Goal: Task Accomplishment & Management: Use online tool/utility

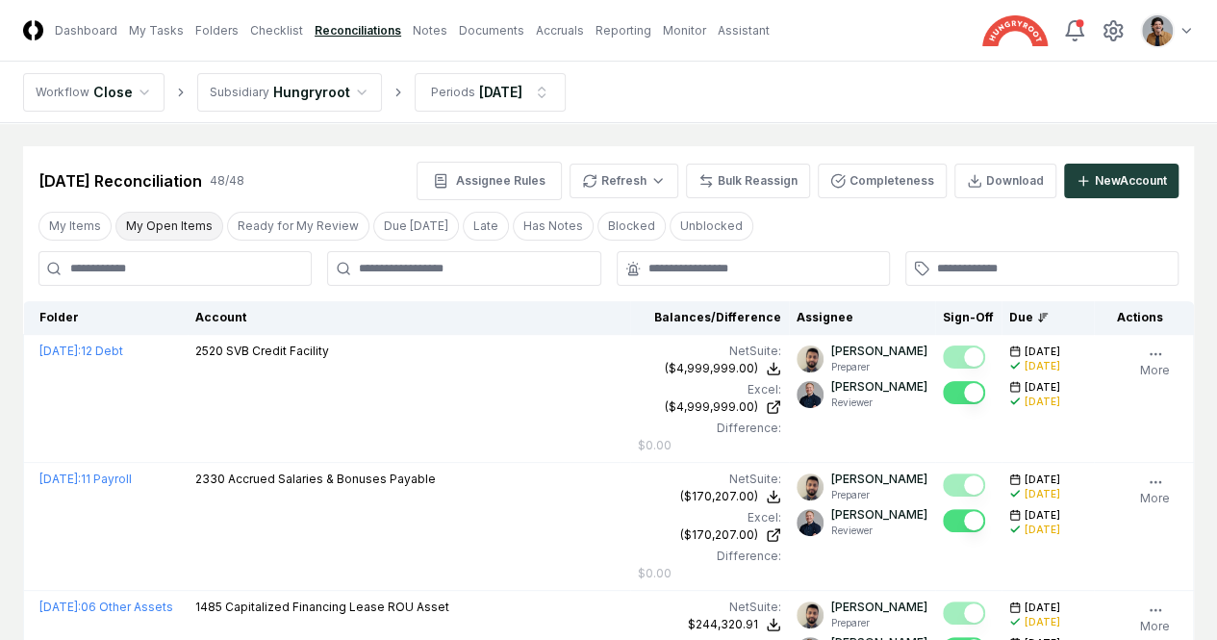
click at [154, 225] on button "My Open Items" at bounding box center [169, 226] width 108 height 29
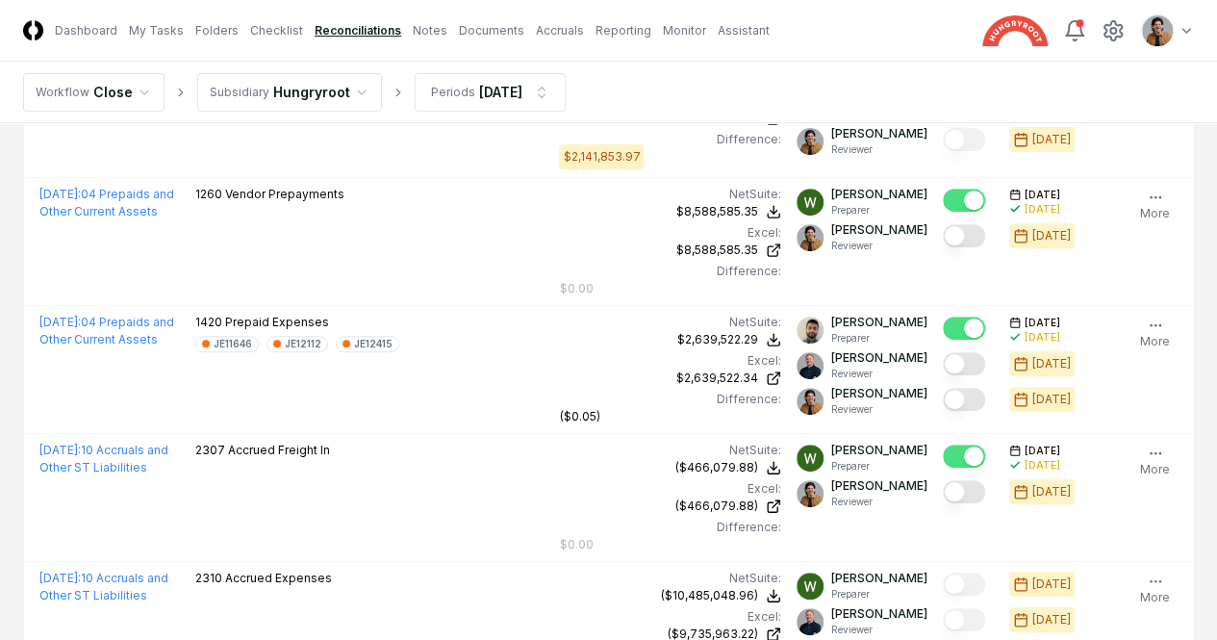
scroll to position [311, 0]
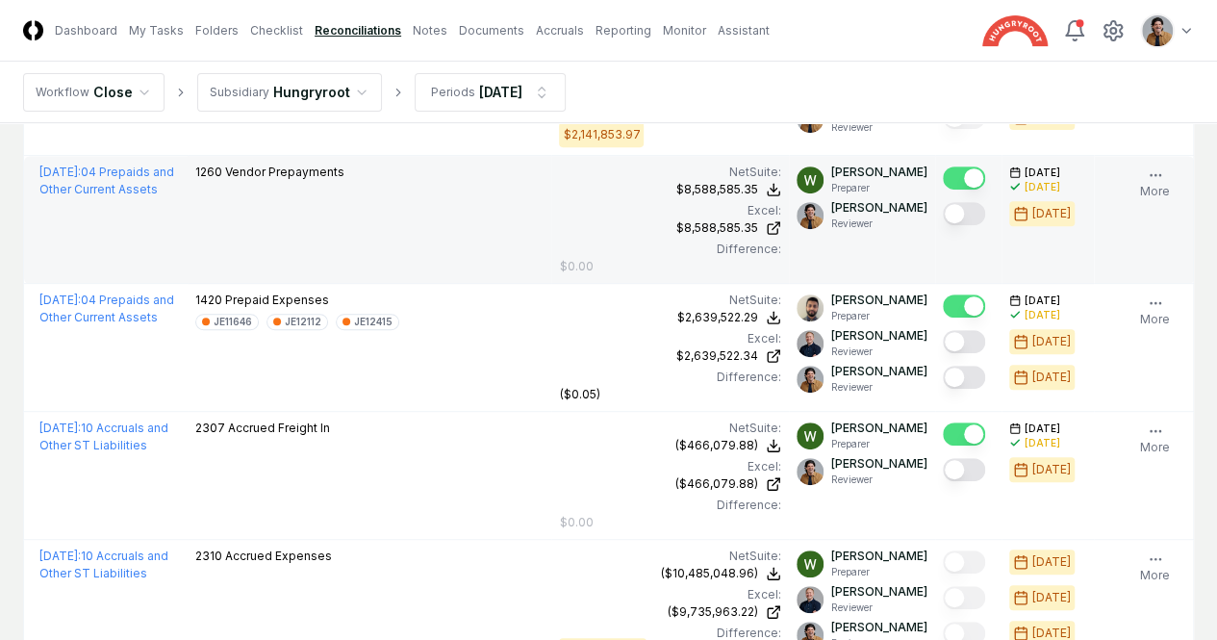
click at [943, 214] on button "Mark complete" at bounding box center [964, 213] width 42 height 23
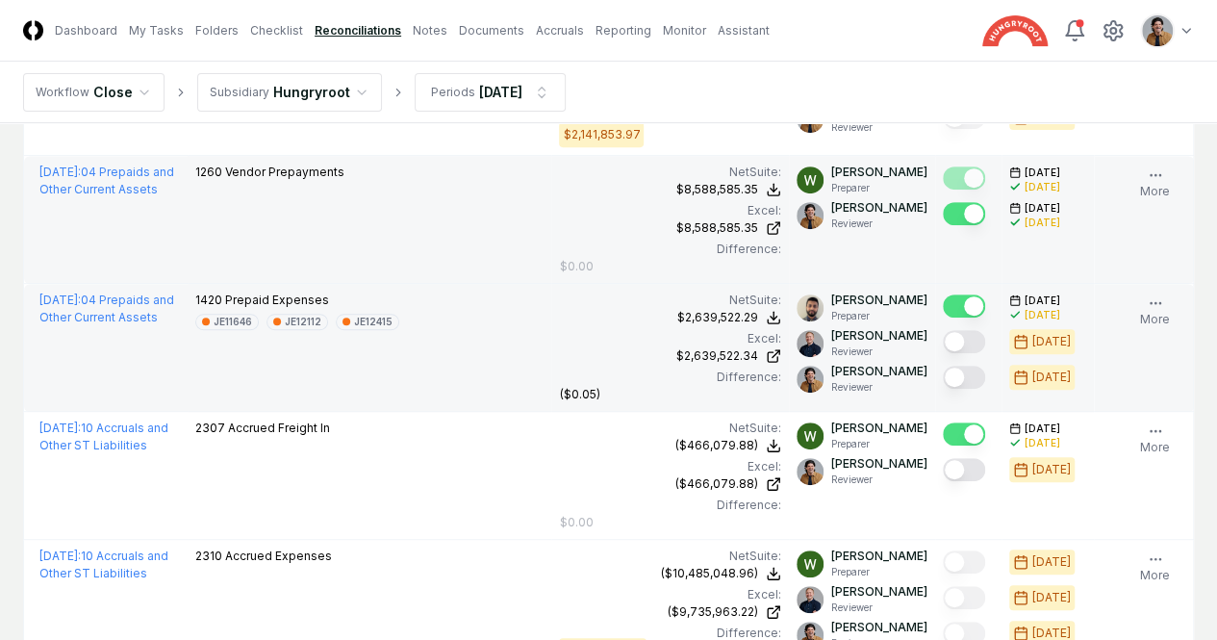
click at [943, 380] on button "Mark complete" at bounding box center [964, 377] width 42 height 23
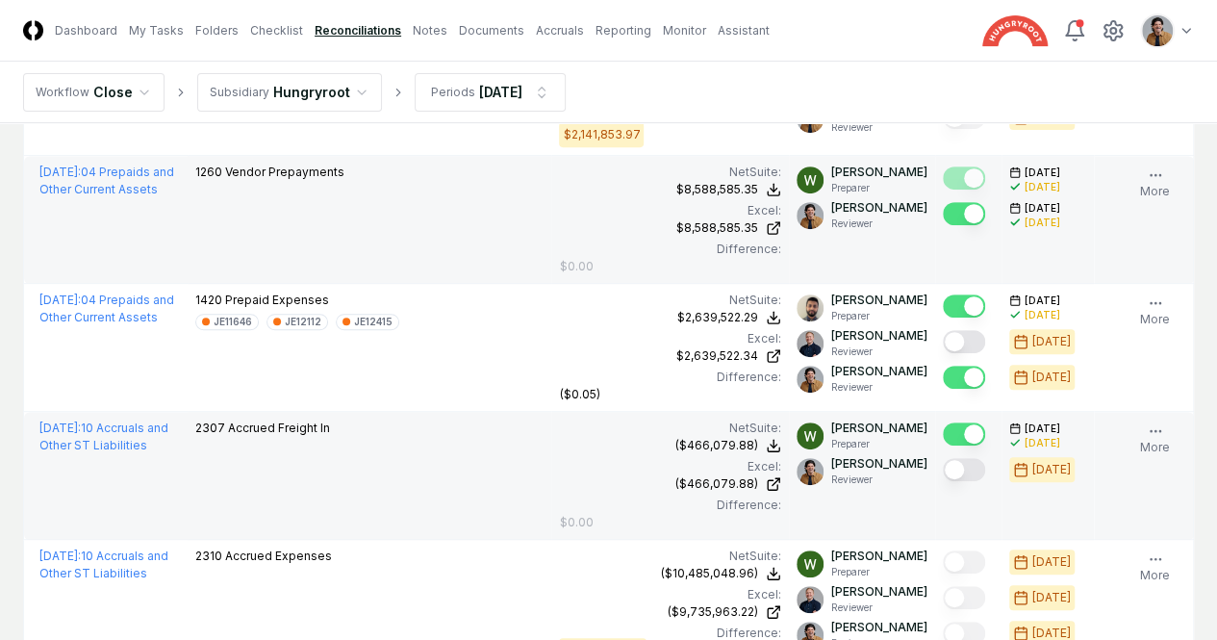
click at [943, 462] on button "Mark complete" at bounding box center [964, 469] width 42 height 23
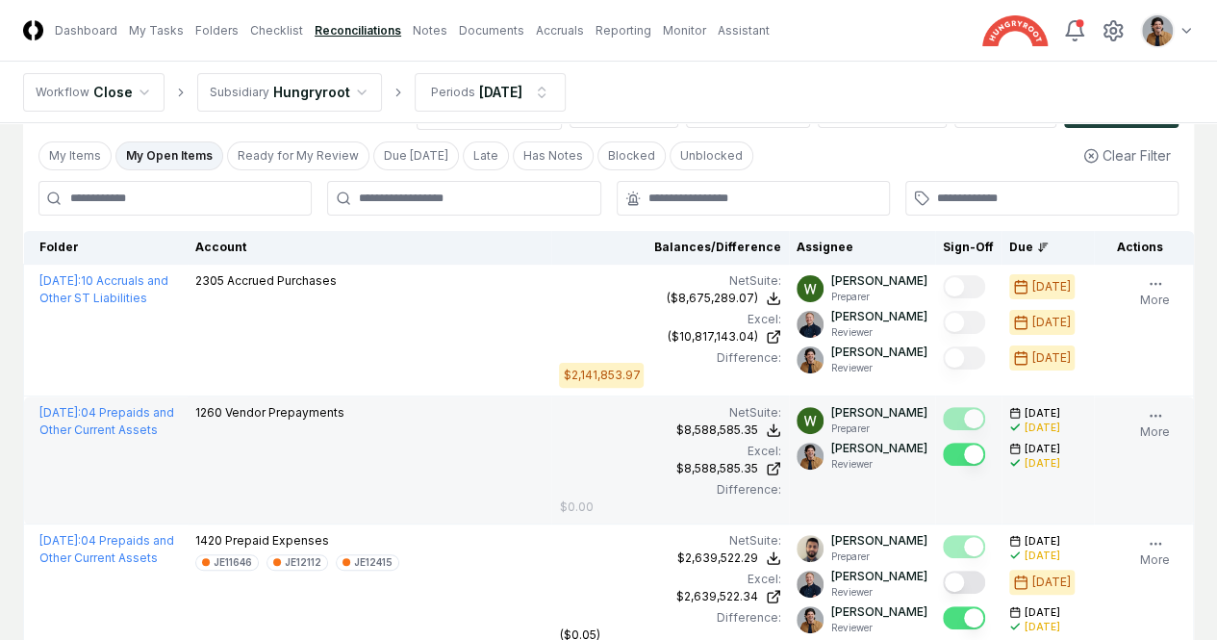
scroll to position [0, 0]
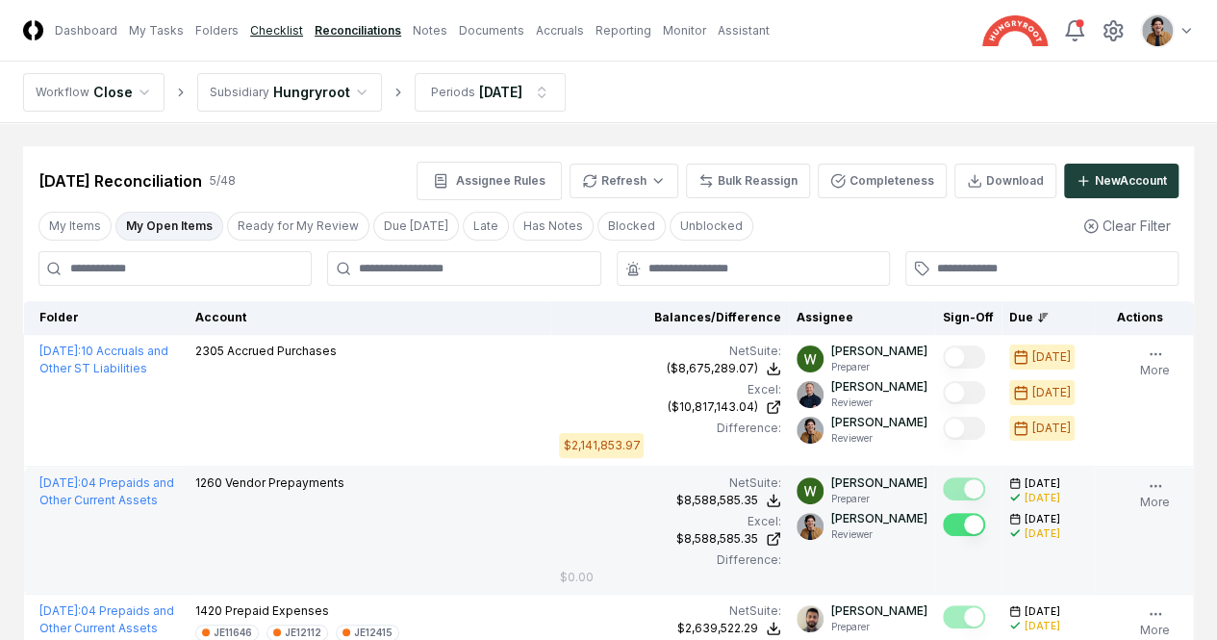
click at [303, 26] on link "Checklist" at bounding box center [276, 30] width 53 height 17
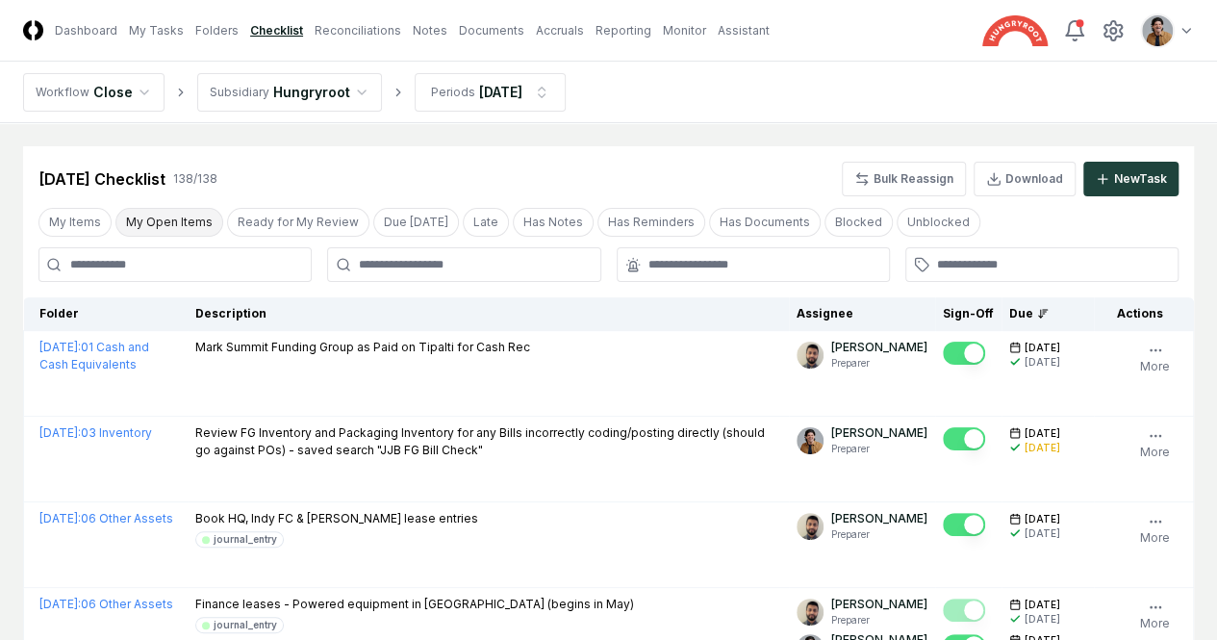
click at [160, 225] on button "My Open Items" at bounding box center [169, 222] width 108 height 29
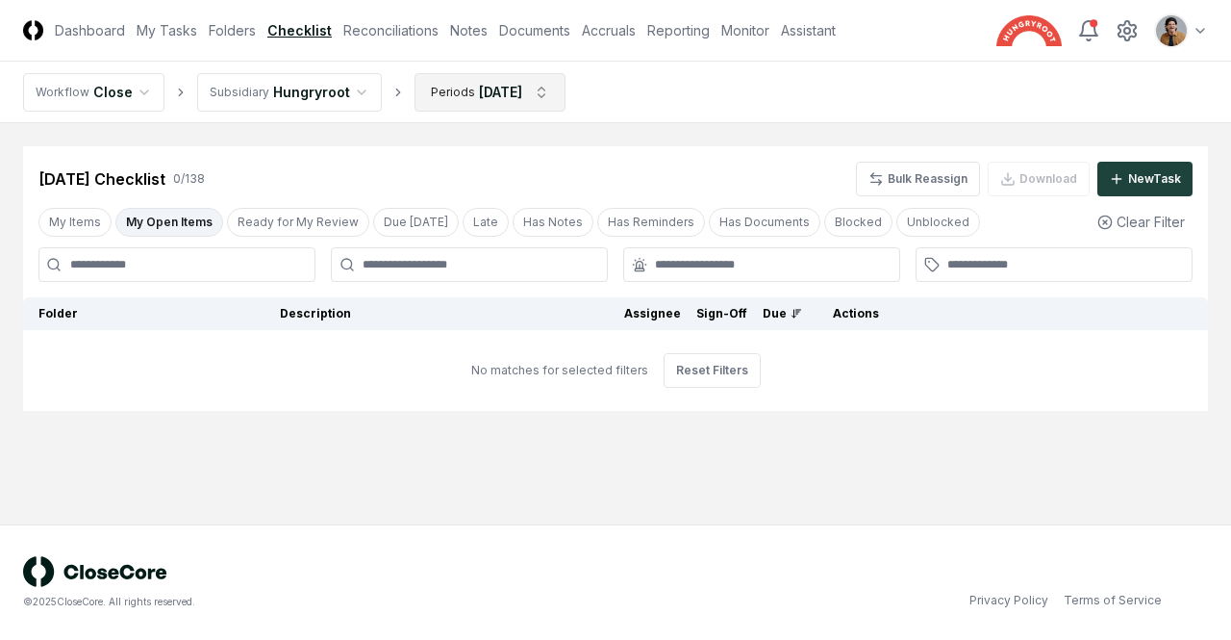
click at [533, 89] on html "CloseCore Dashboard My Tasks Folders Checklist Reconciliations Notes Documents …" at bounding box center [615, 320] width 1231 height 640
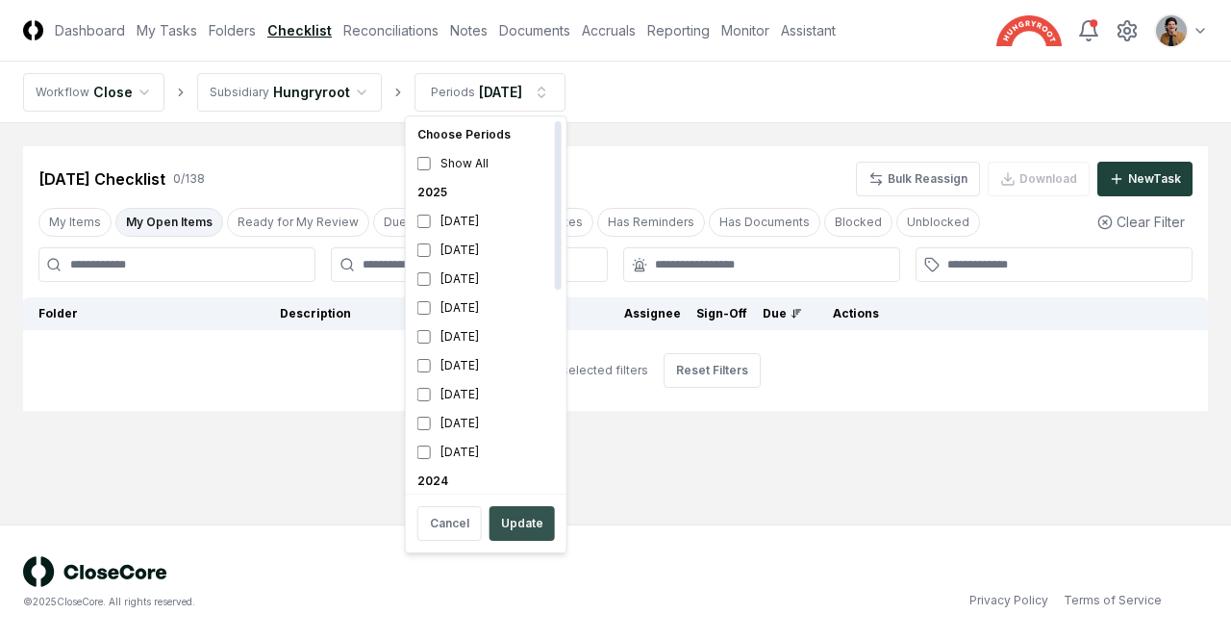
click at [522, 518] on button "Update" at bounding box center [522, 523] width 65 height 35
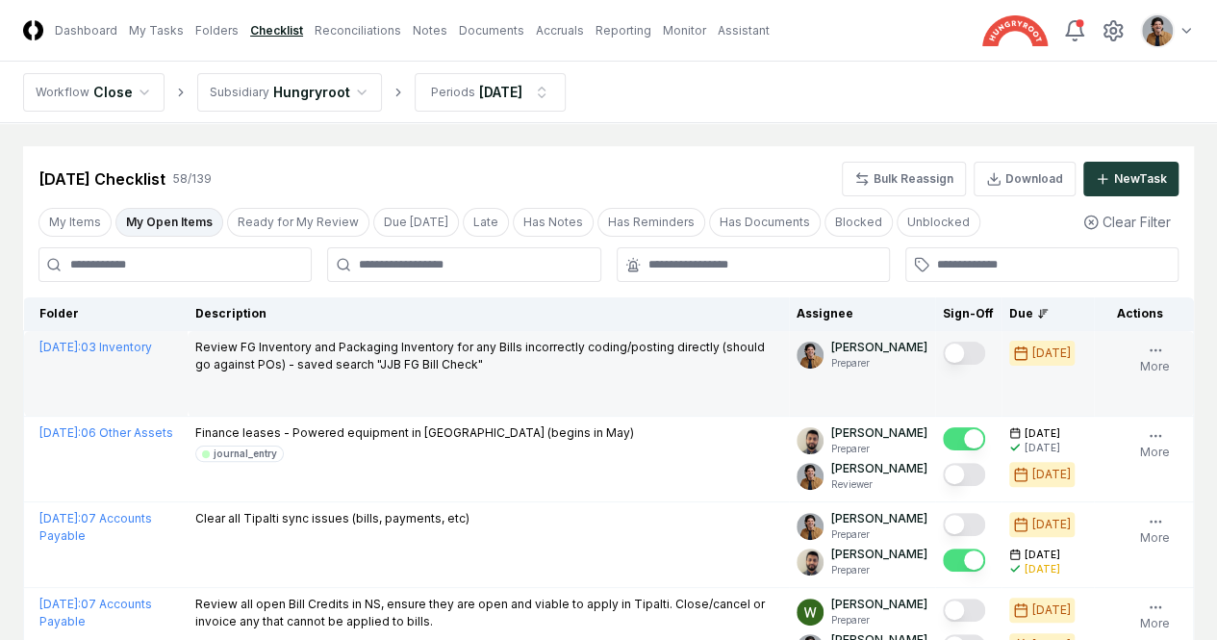
click at [943, 355] on button "Mark complete" at bounding box center [964, 352] width 42 height 23
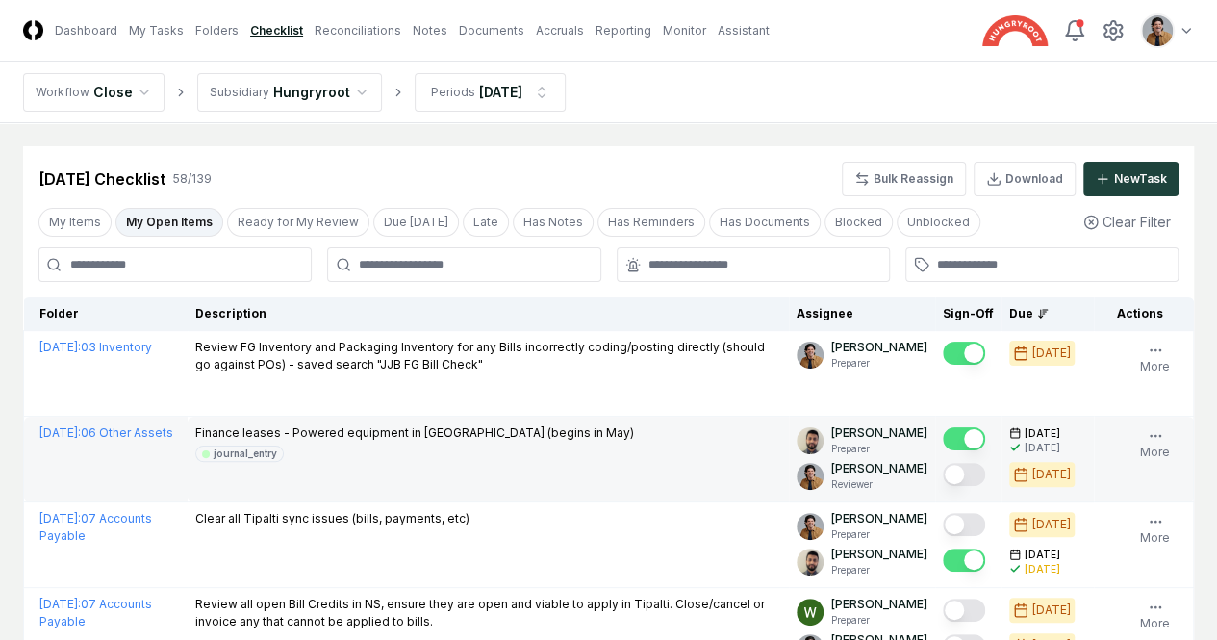
click at [943, 486] on button "Mark complete" at bounding box center [964, 474] width 42 height 23
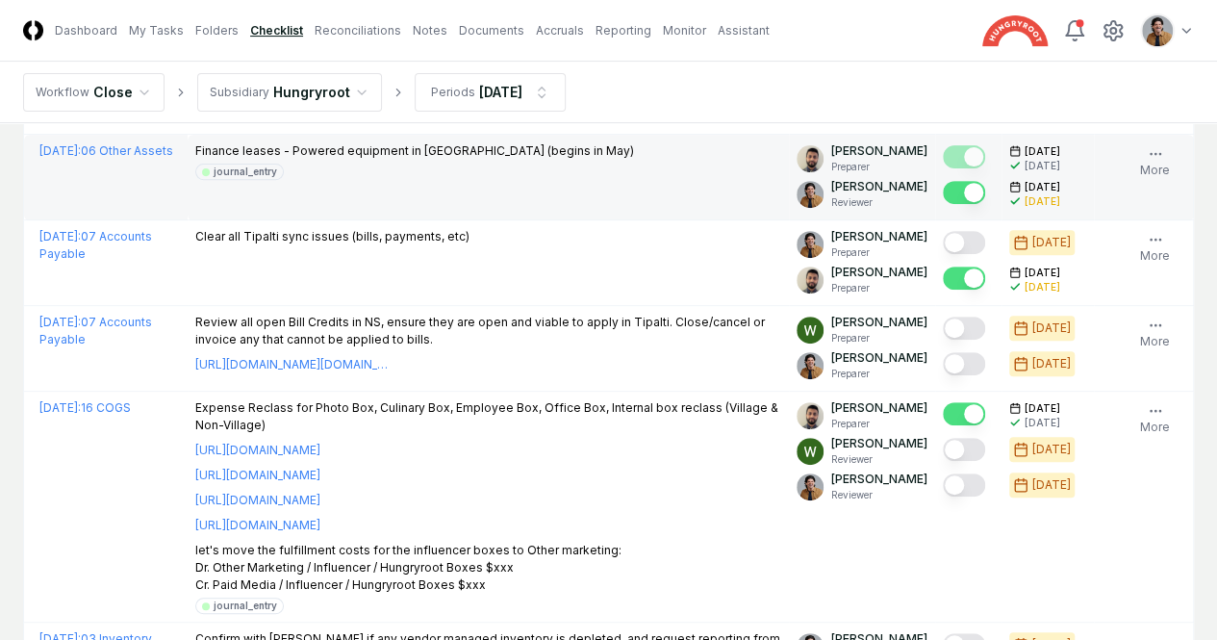
scroll to position [287, 0]
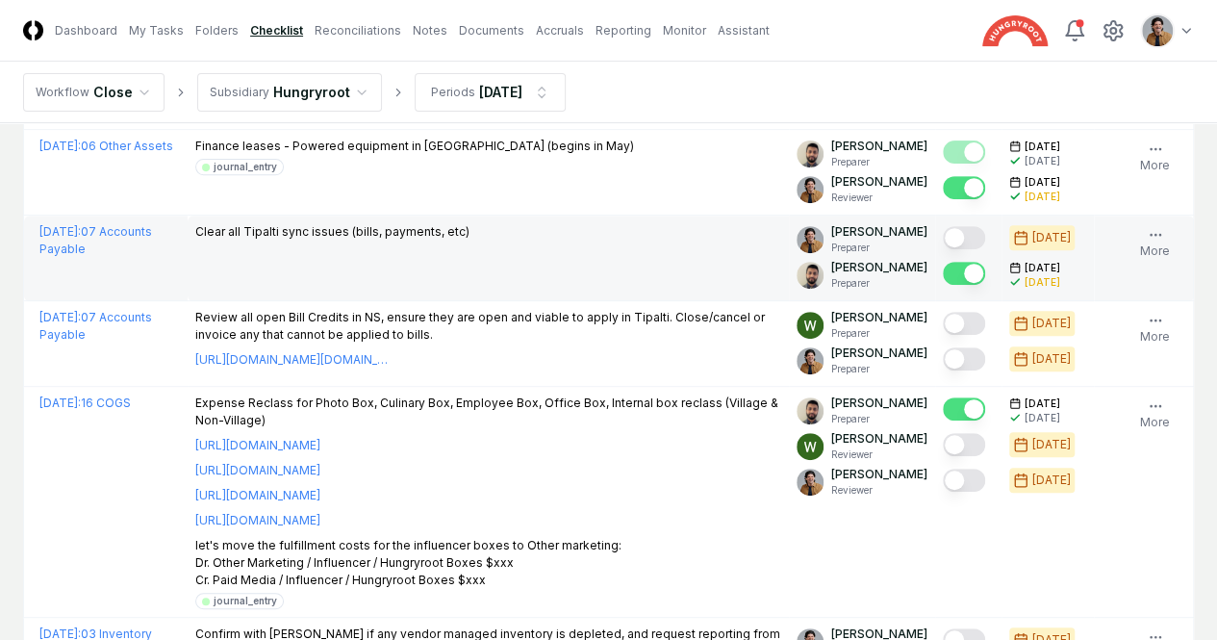
click at [943, 249] on button "Mark complete" at bounding box center [964, 237] width 42 height 23
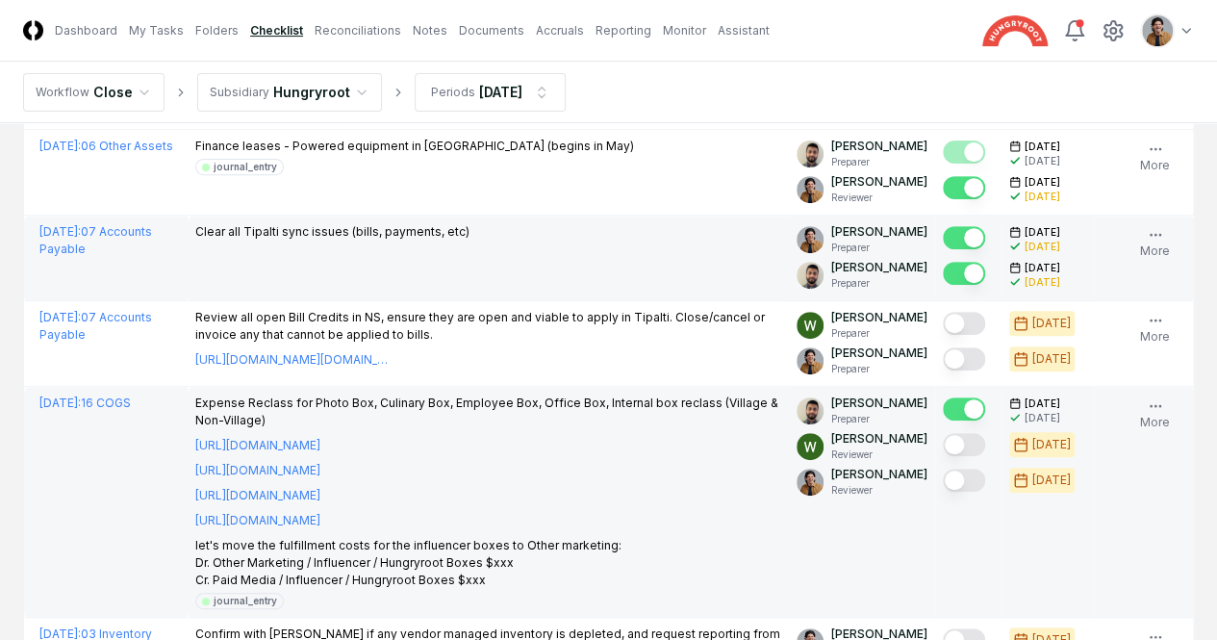
click at [943, 494] on div at bounding box center [964, 481] width 42 height 26
click at [943, 492] on button "Mark complete" at bounding box center [964, 479] width 42 height 23
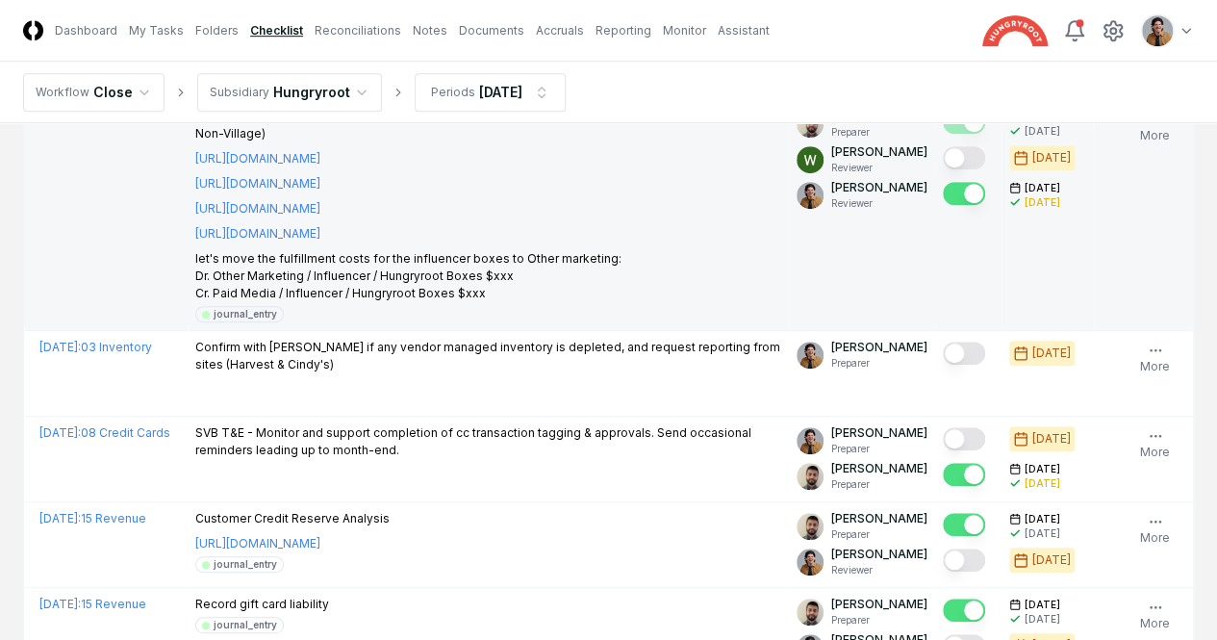
scroll to position [807, 0]
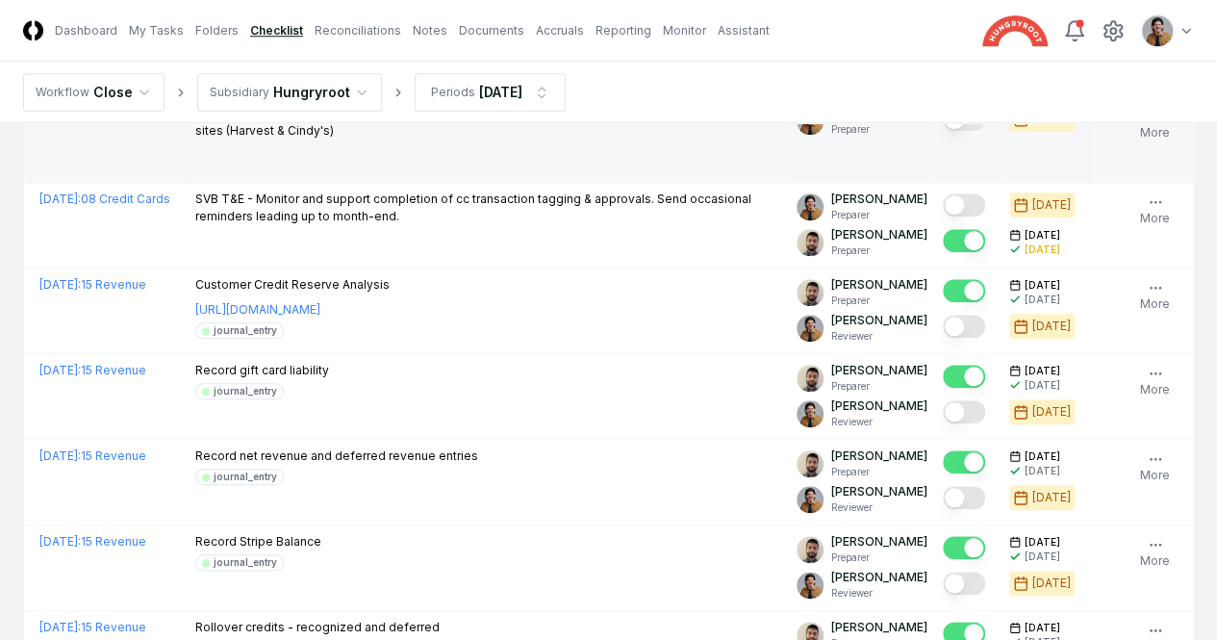
click at [943, 131] on button "Mark complete" at bounding box center [964, 119] width 42 height 23
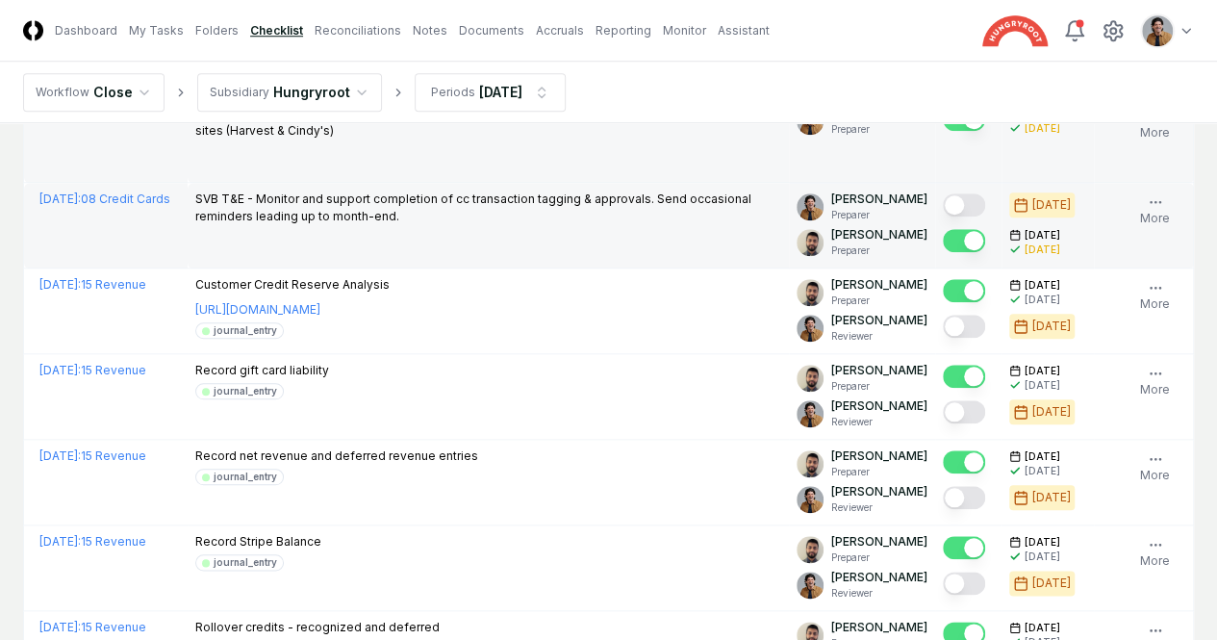
drag, startPoint x: 533, startPoint y: 368, endPoint x: 531, endPoint y: 416, distance: 48.1
click at [943, 216] on button "Mark complete" at bounding box center [964, 204] width 42 height 23
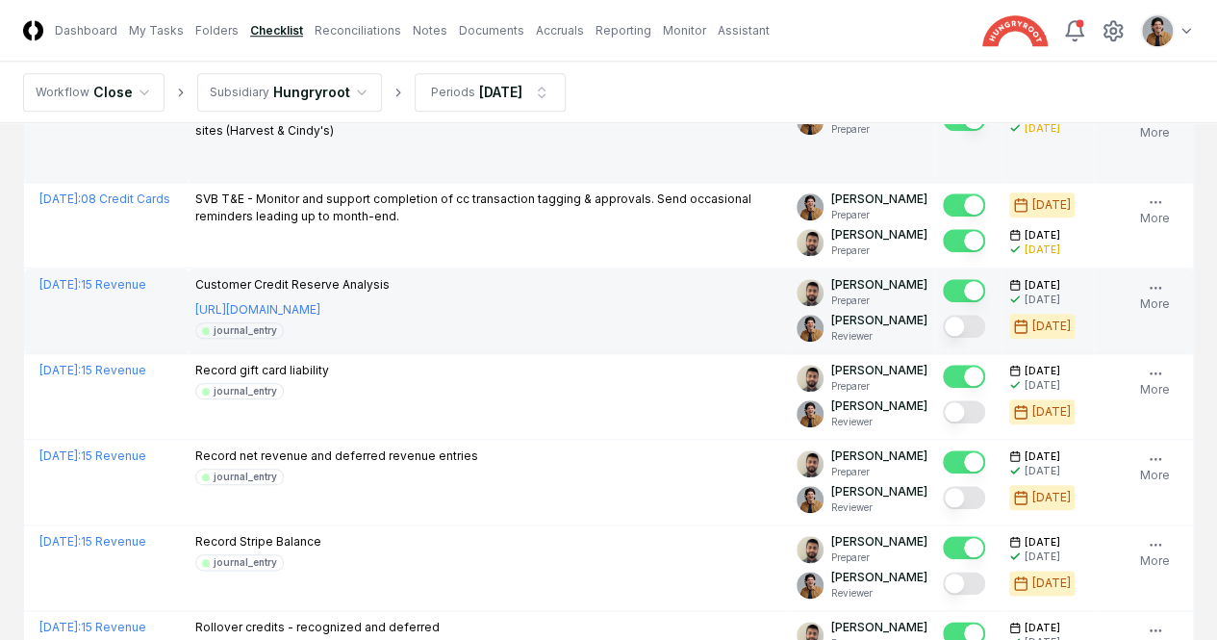
click at [935, 354] on td at bounding box center [968, 311] width 66 height 86
click at [943, 338] on button "Mark complete" at bounding box center [964, 326] width 42 height 23
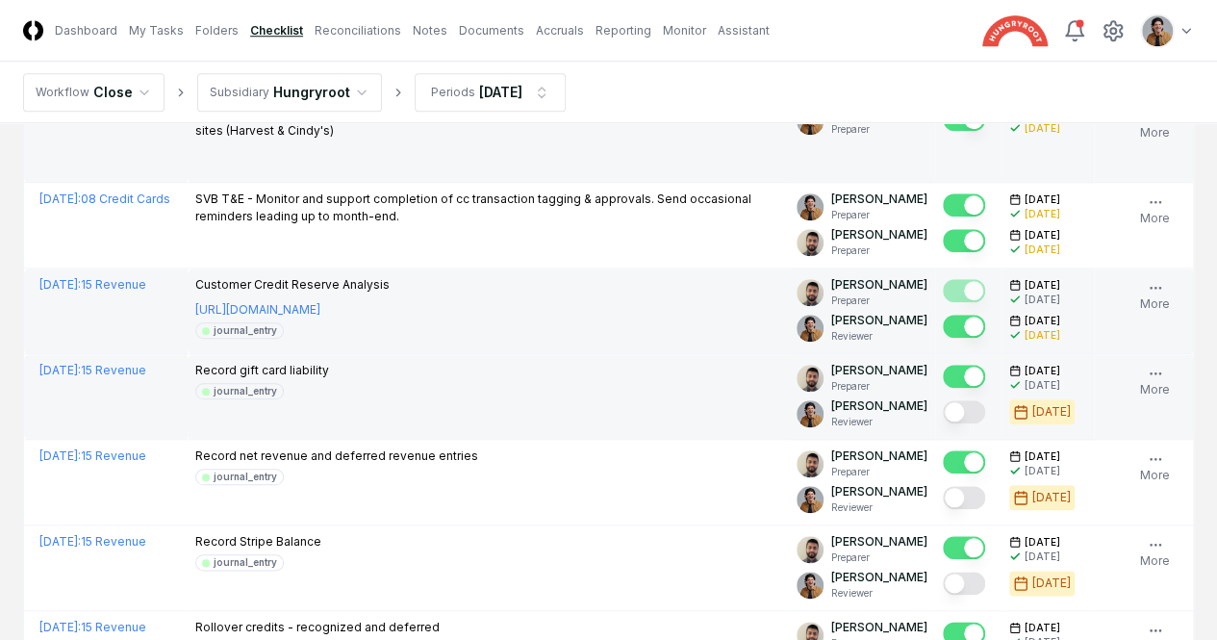
click at [943, 423] on button "Mark complete" at bounding box center [964, 411] width 42 height 23
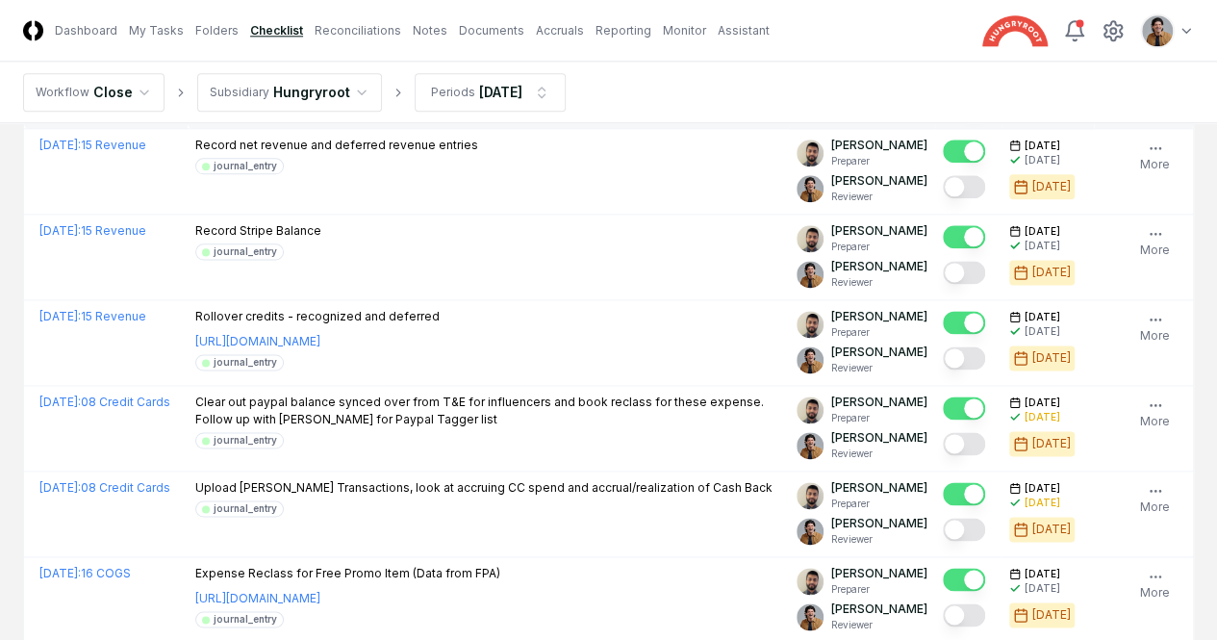
scroll to position [1201, 0]
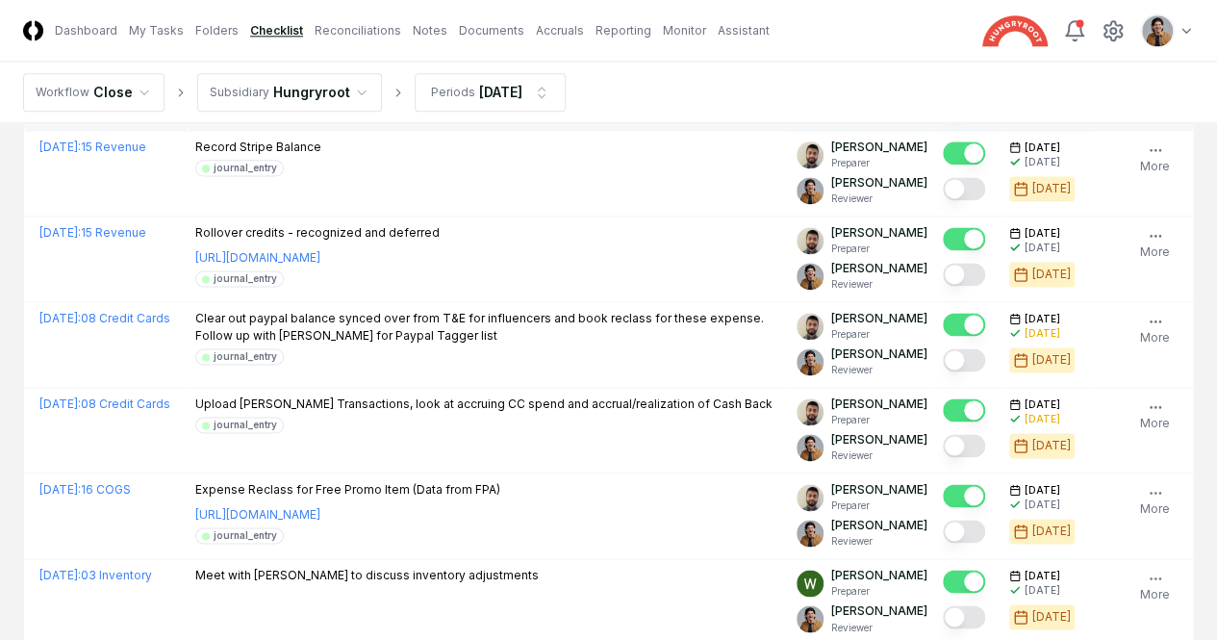
click at [943, 114] on button "Mark complete" at bounding box center [964, 102] width 42 height 23
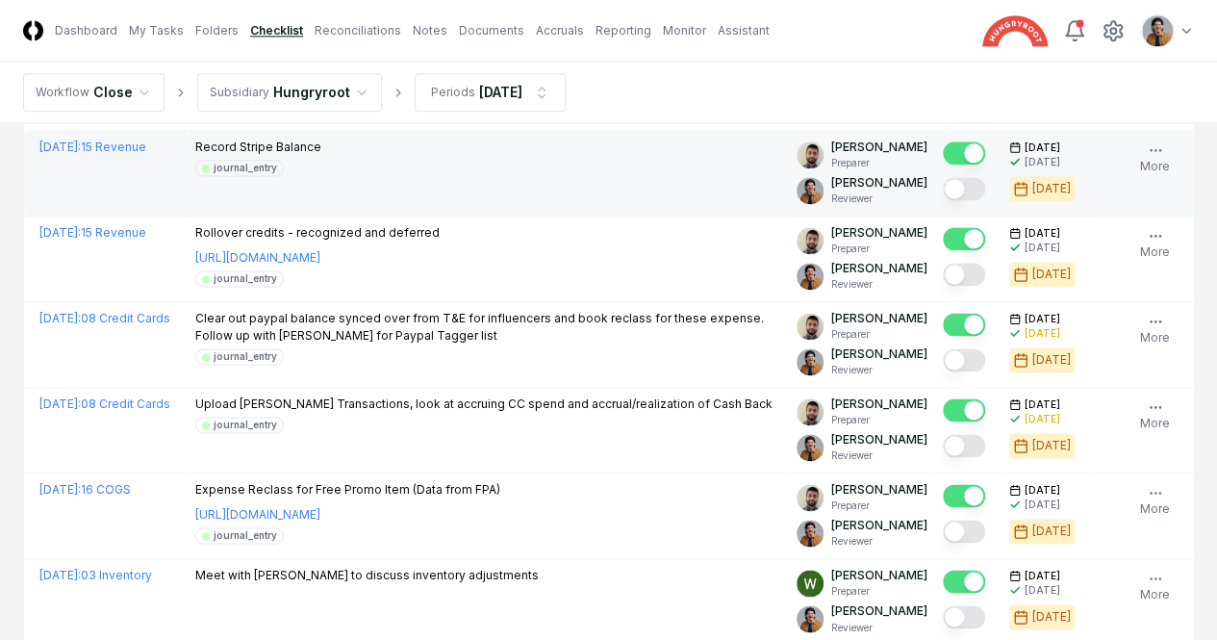
click at [943, 200] on button "Mark complete" at bounding box center [964, 188] width 42 height 23
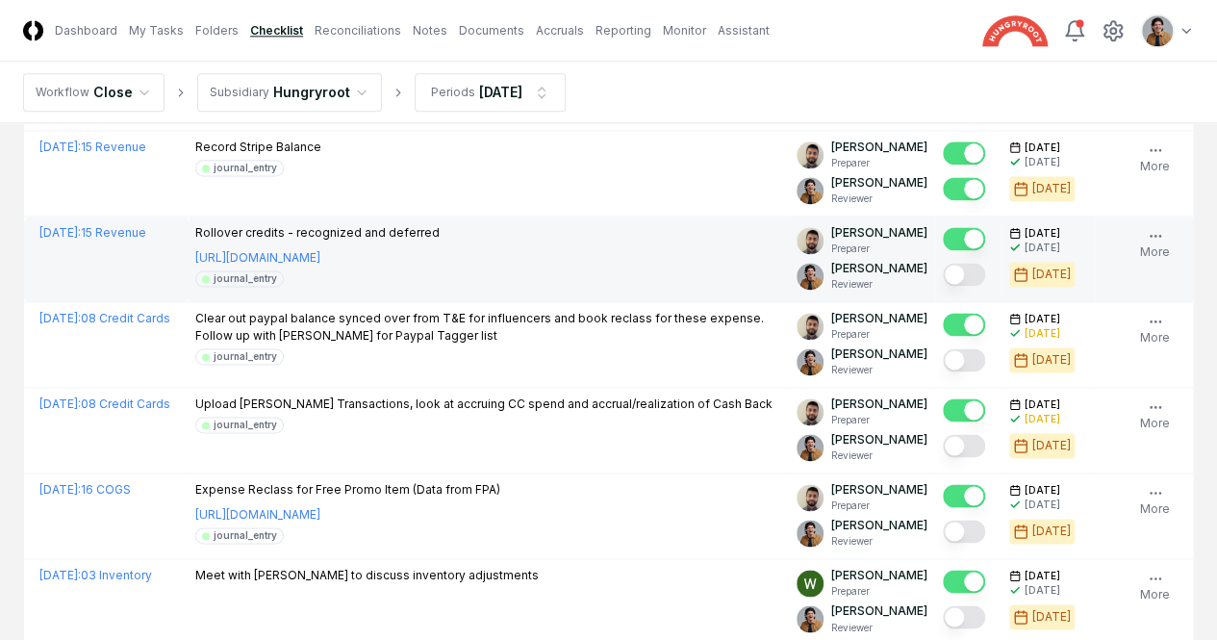
drag, startPoint x: 543, startPoint y: 461, endPoint x: 554, endPoint y: 486, distance: 27.2
click at [943, 286] on button "Mark complete" at bounding box center [964, 274] width 42 height 23
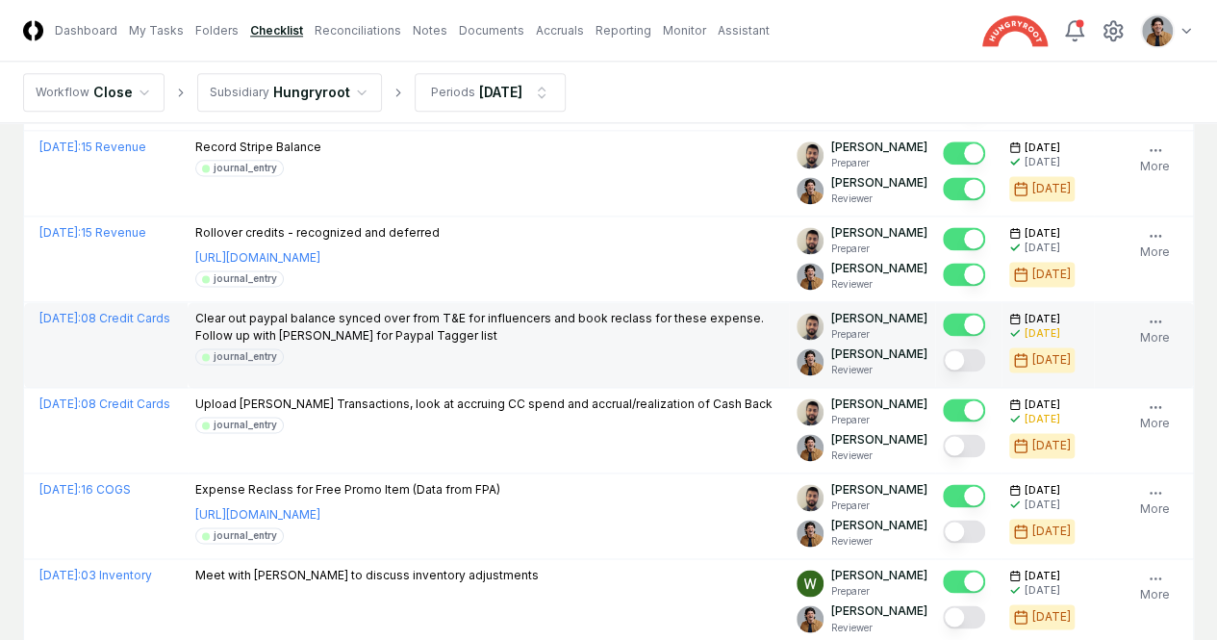
click at [943, 371] on button "Mark complete" at bounding box center [964, 359] width 42 height 23
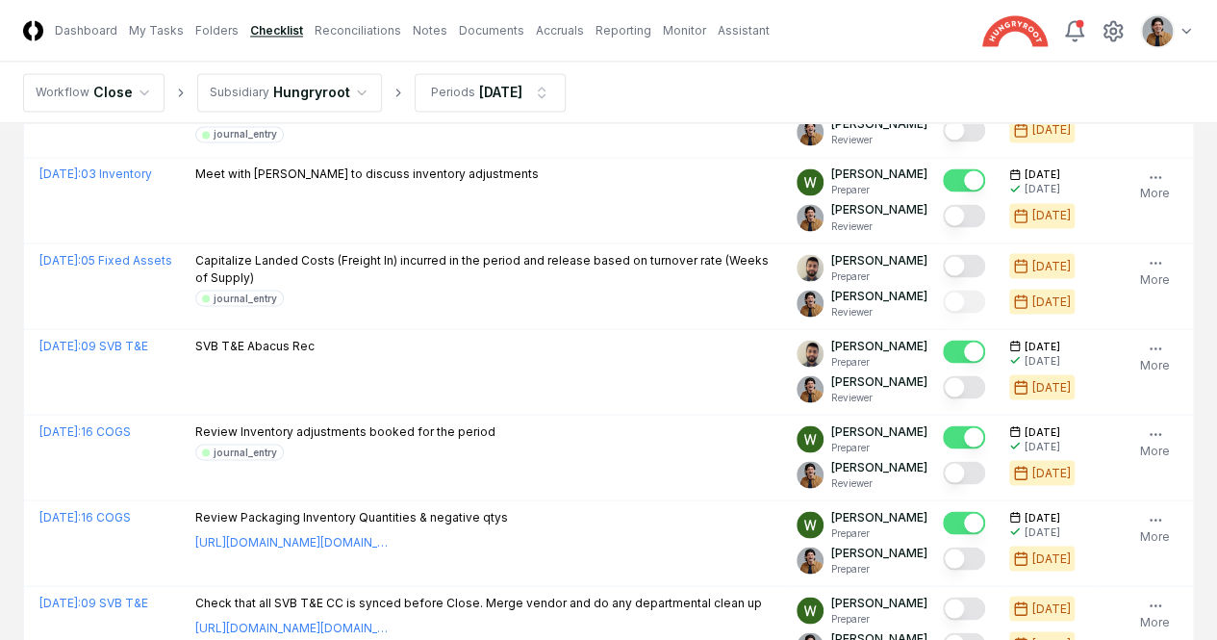
scroll to position [1594, 0]
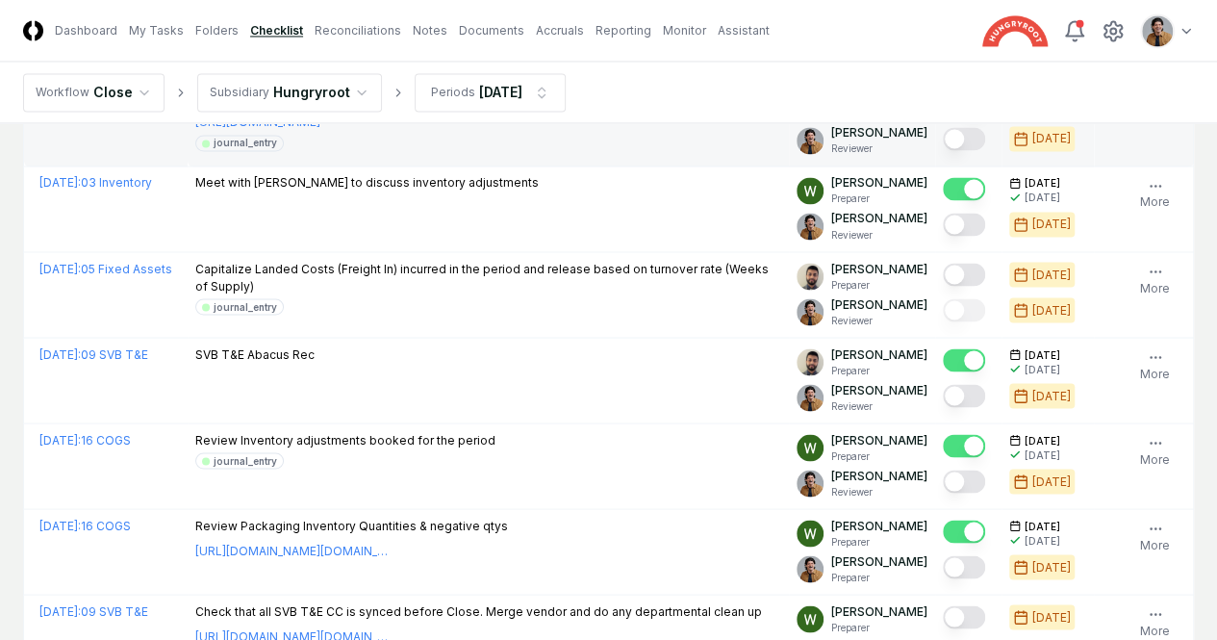
click at [943, 150] on button "Mark complete" at bounding box center [964, 138] width 42 height 23
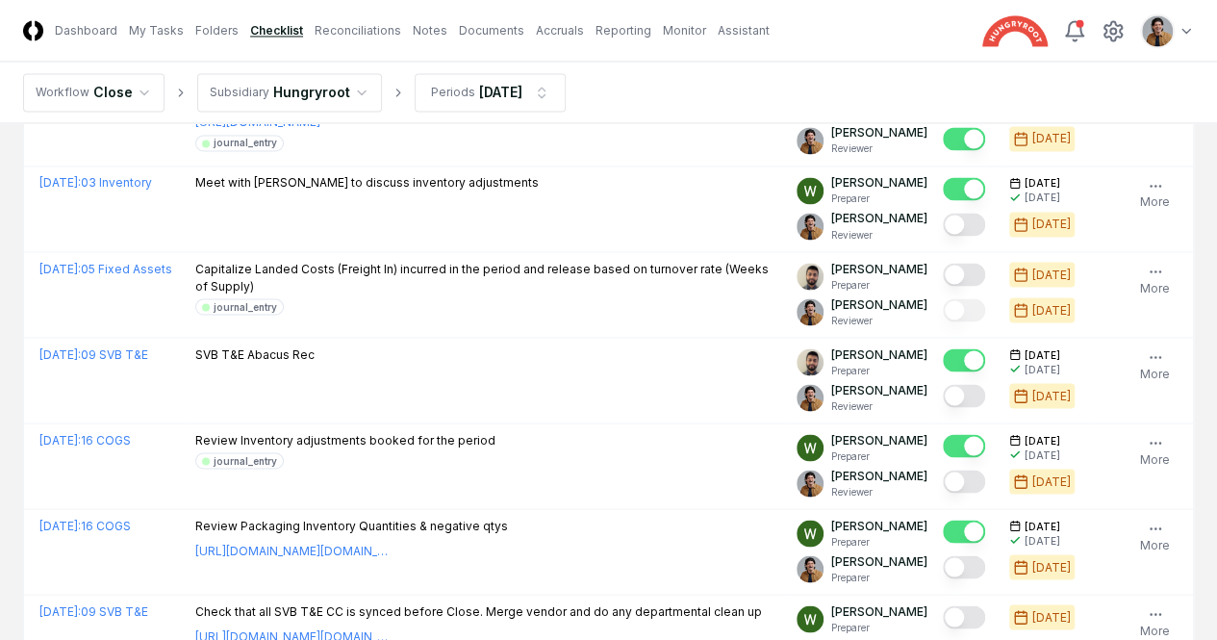
click at [943, 64] on button "Mark complete" at bounding box center [964, 52] width 42 height 23
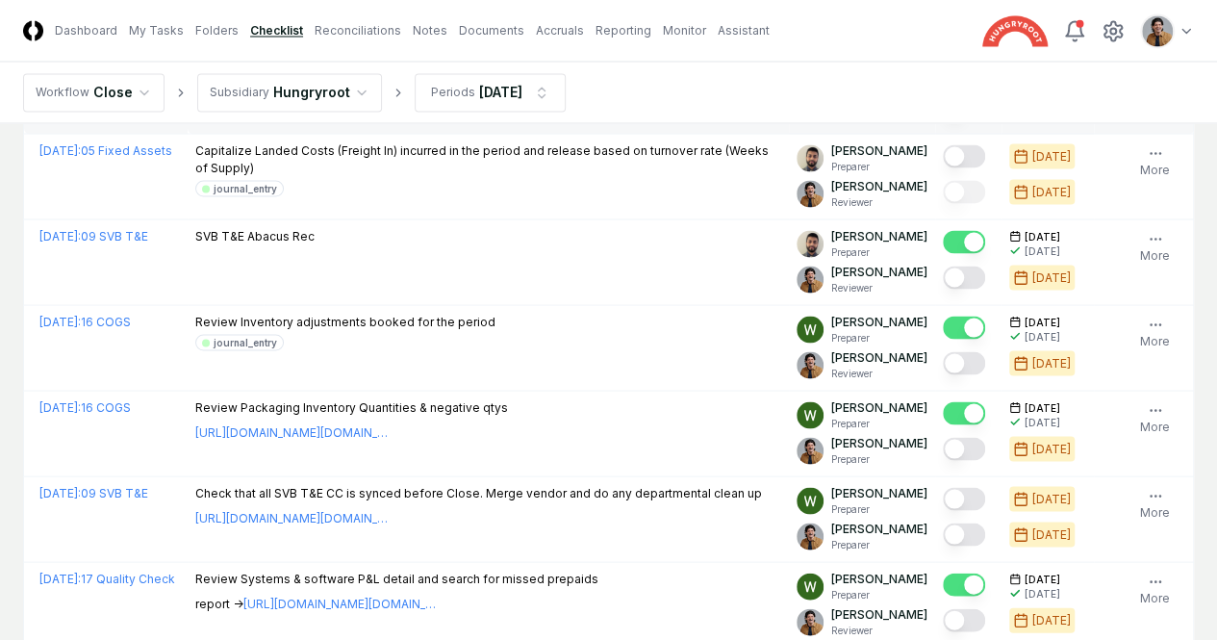
click at [943, 117] on button "Mark complete" at bounding box center [964, 105] width 42 height 23
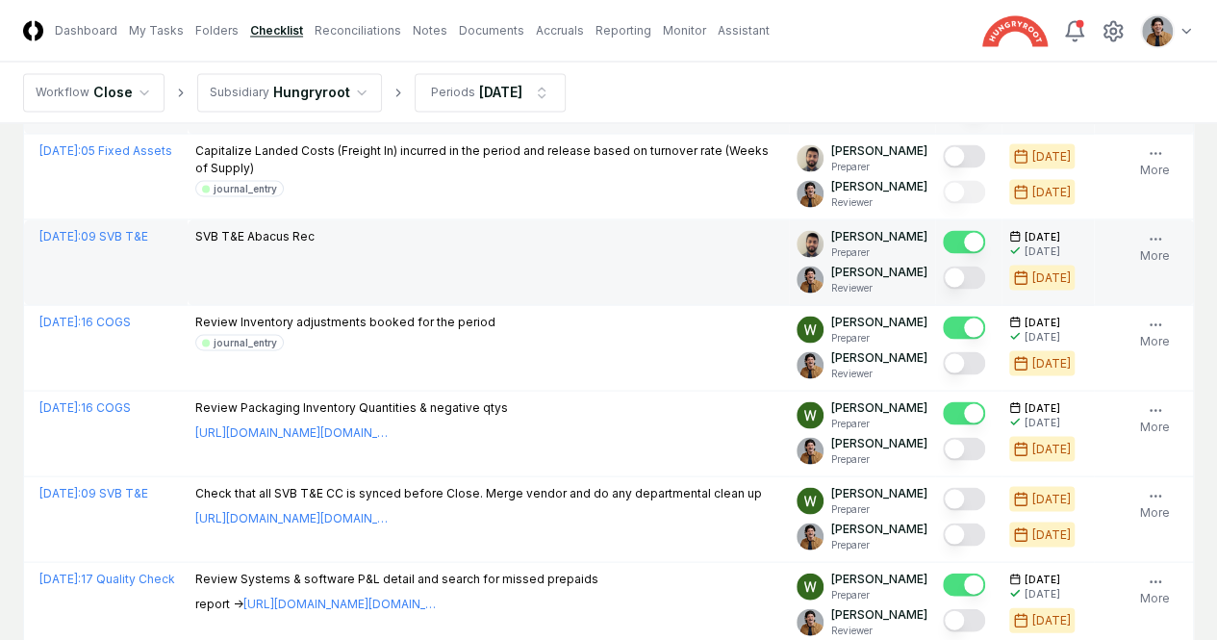
click at [943, 294] on div at bounding box center [968, 279] width 51 height 32
click at [943, 289] on button "Mark complete" at bounding box center [964, 276] width 42 height 23
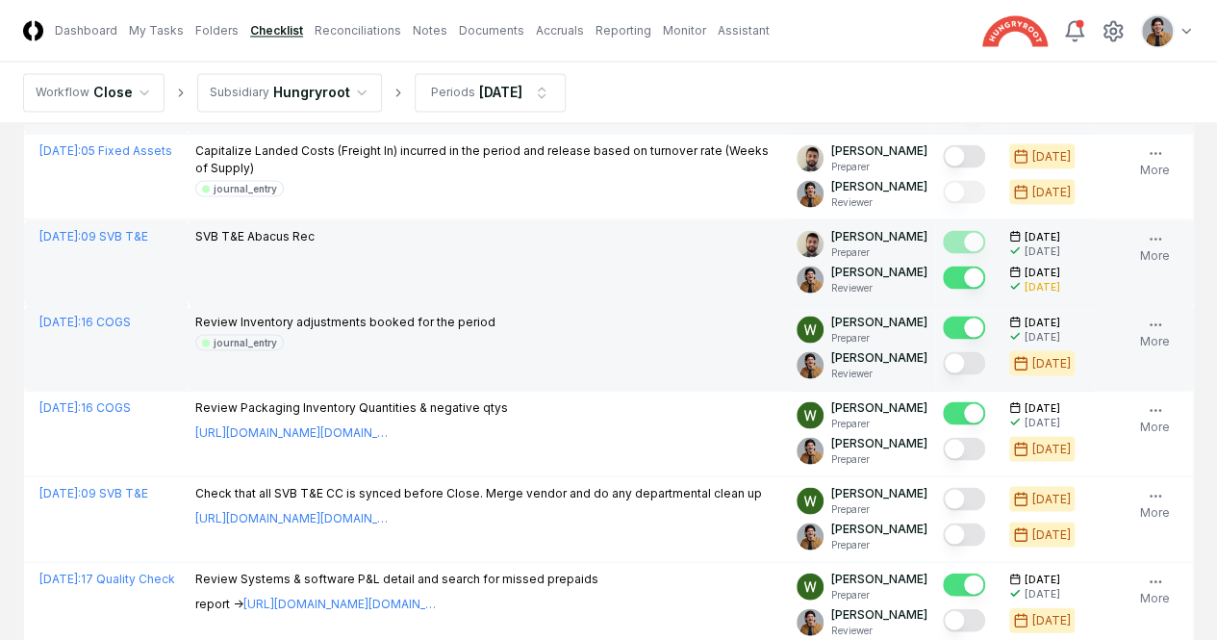
click at [943, 374] on button "Mark complete" at bounding box center [964, 362] width 42 height 23
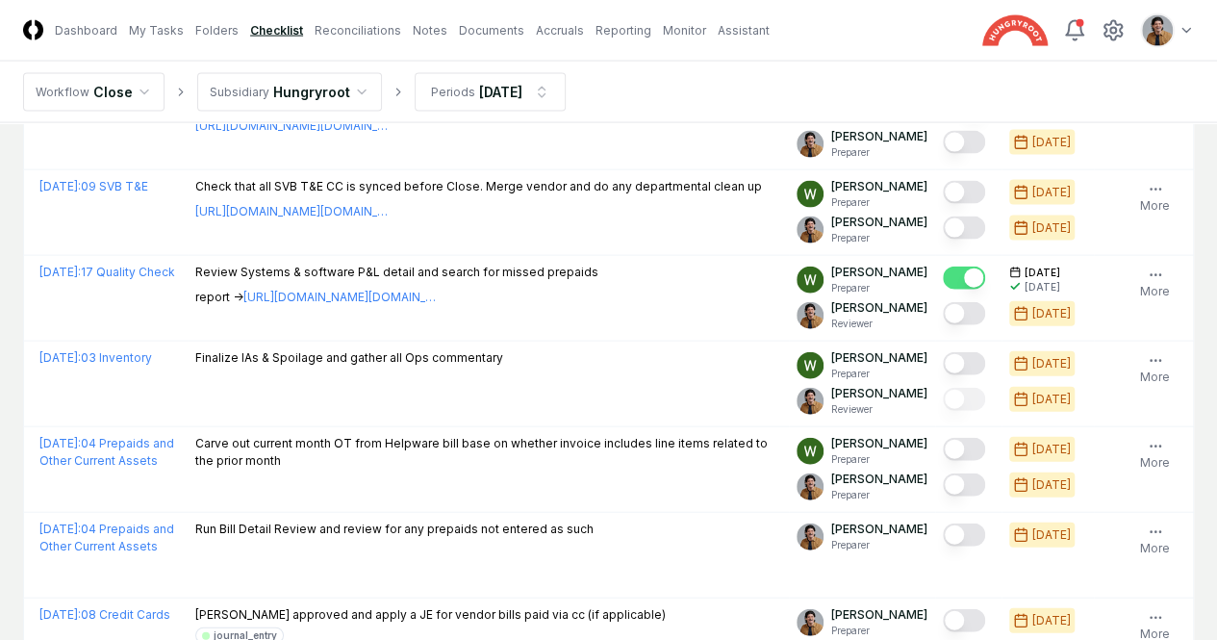
scroll to position [2023, 0]
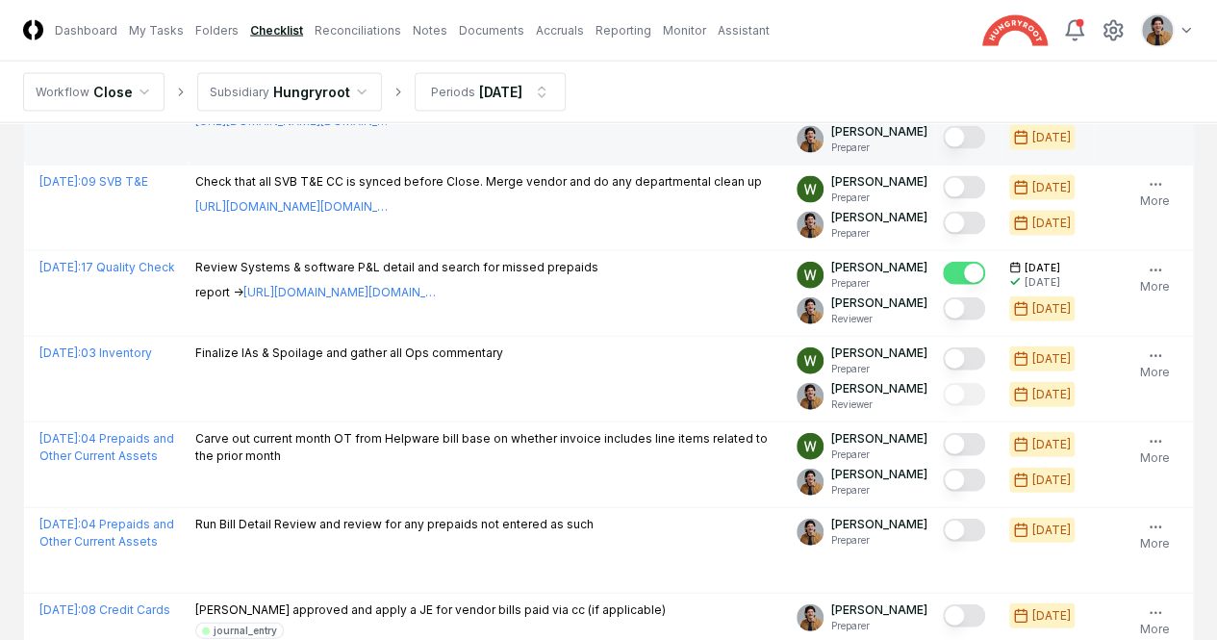
click at [943, 149] on button "Mark complete" at bounding box center [964, 137] width 42 height 23
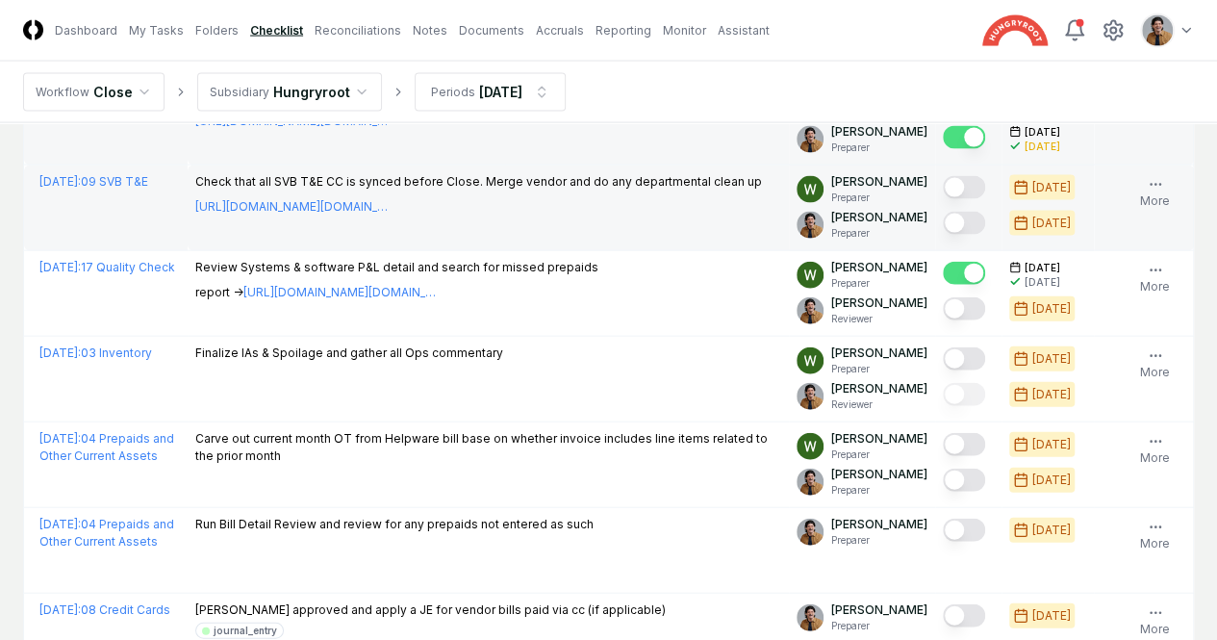
click at [943, 235] on button "Mark complete" at bounding box center [964, 223] width 42 height 23
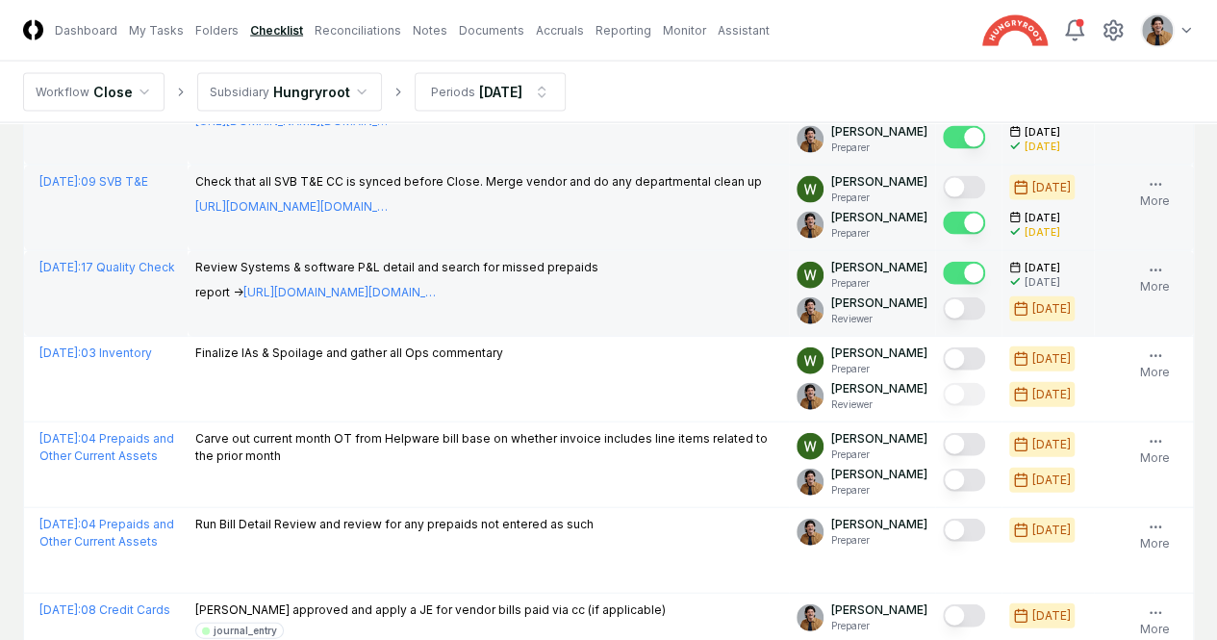
click at [943, 320] on button "Mark complete" at bounding box center [964, 308] width 42 height 23
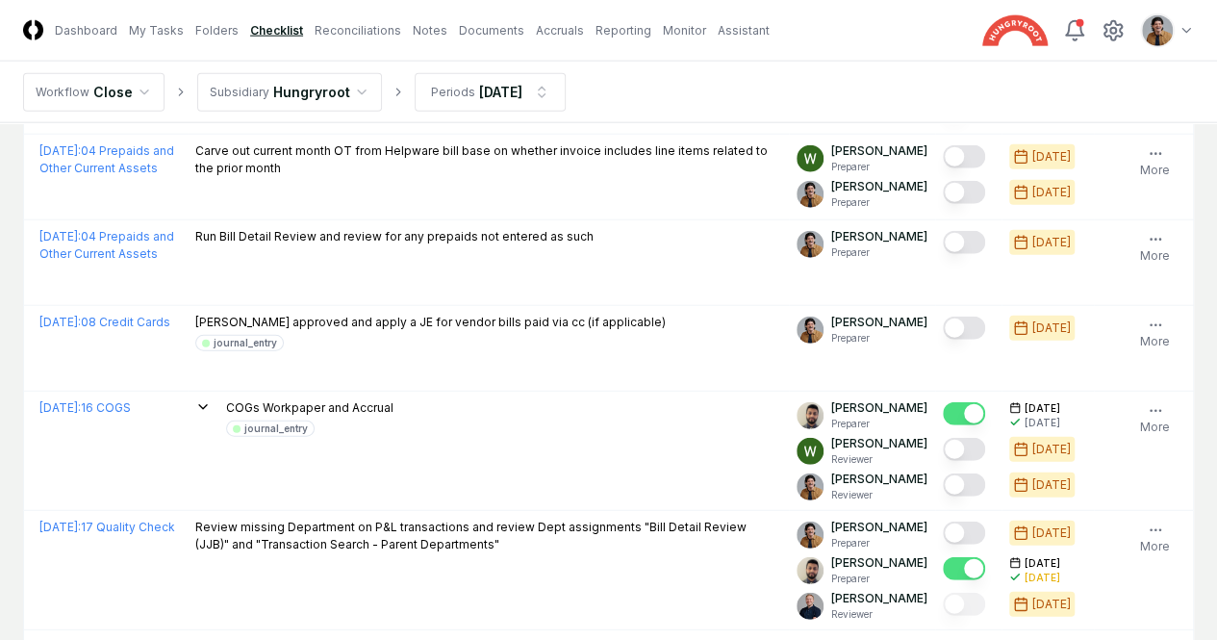
scroll to position [2347, 0]
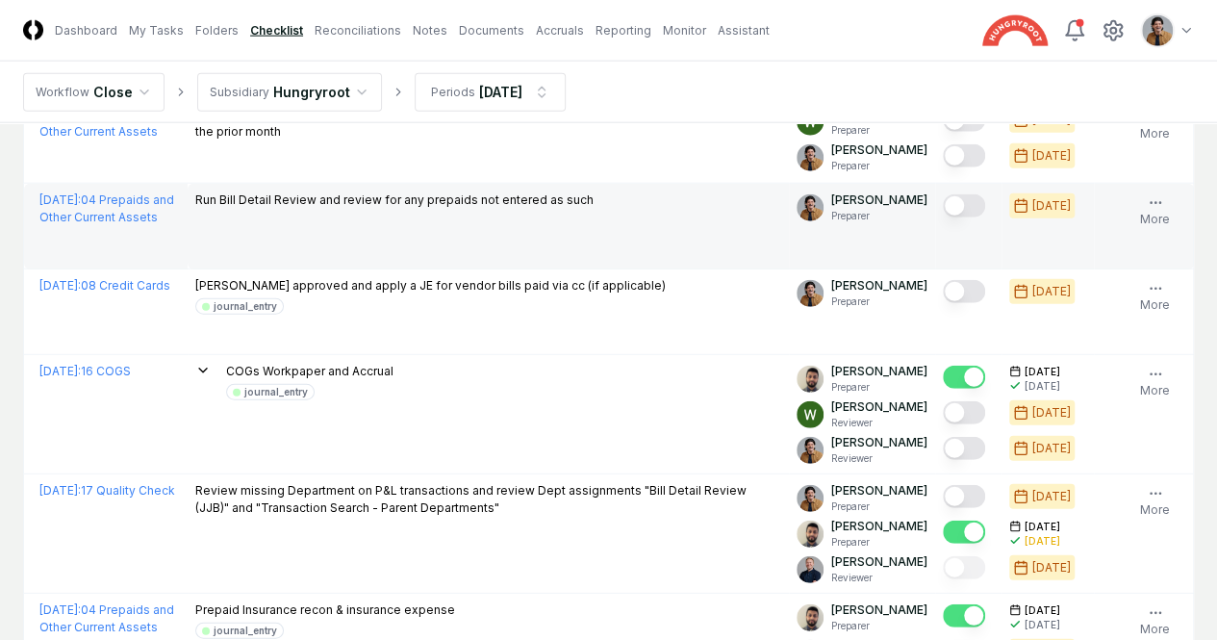
click at [943, 217] on button "Mark complete" at bounding box center [964, 205] width 42 height 23
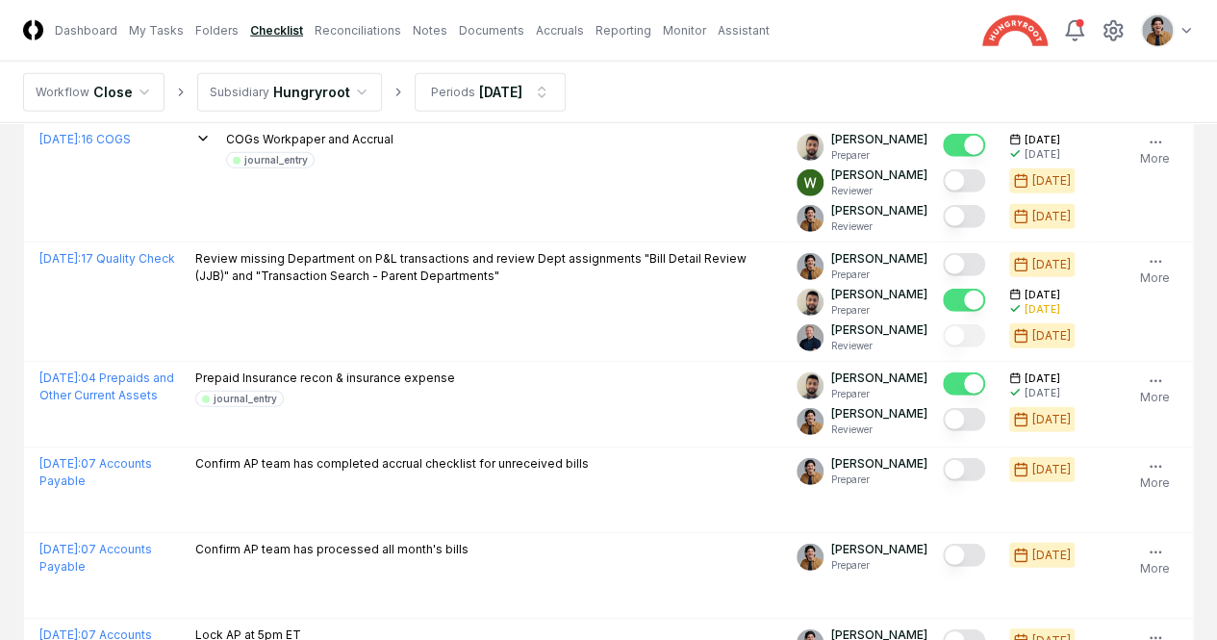
scroll to position [2607, 0]
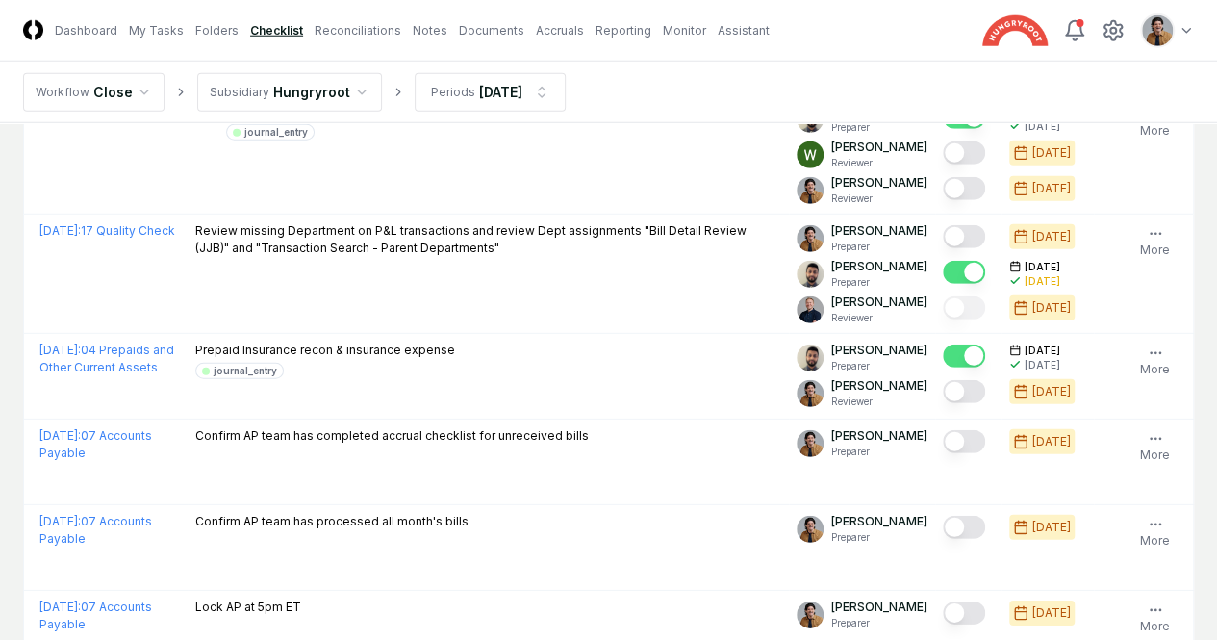
click at [943, 43] on button "Mark complete" at bounding box center [964, 31] width 42 height 23
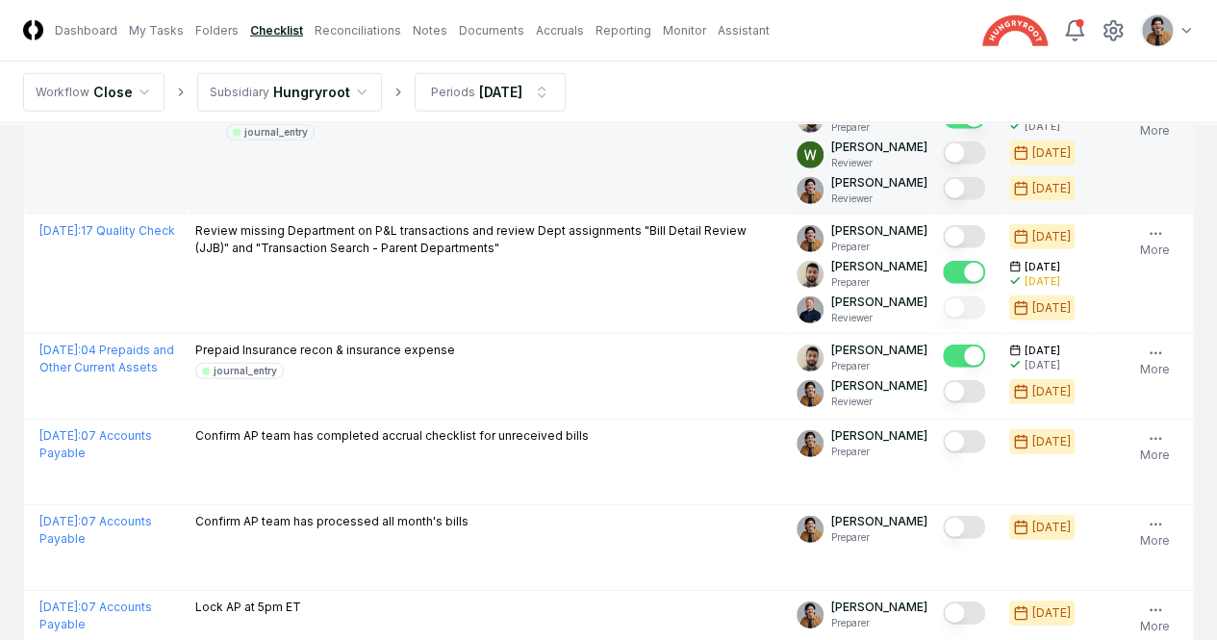
click at [943, 200] on button "Mark complete" at bounding box center [964, 188] width 42 height 23
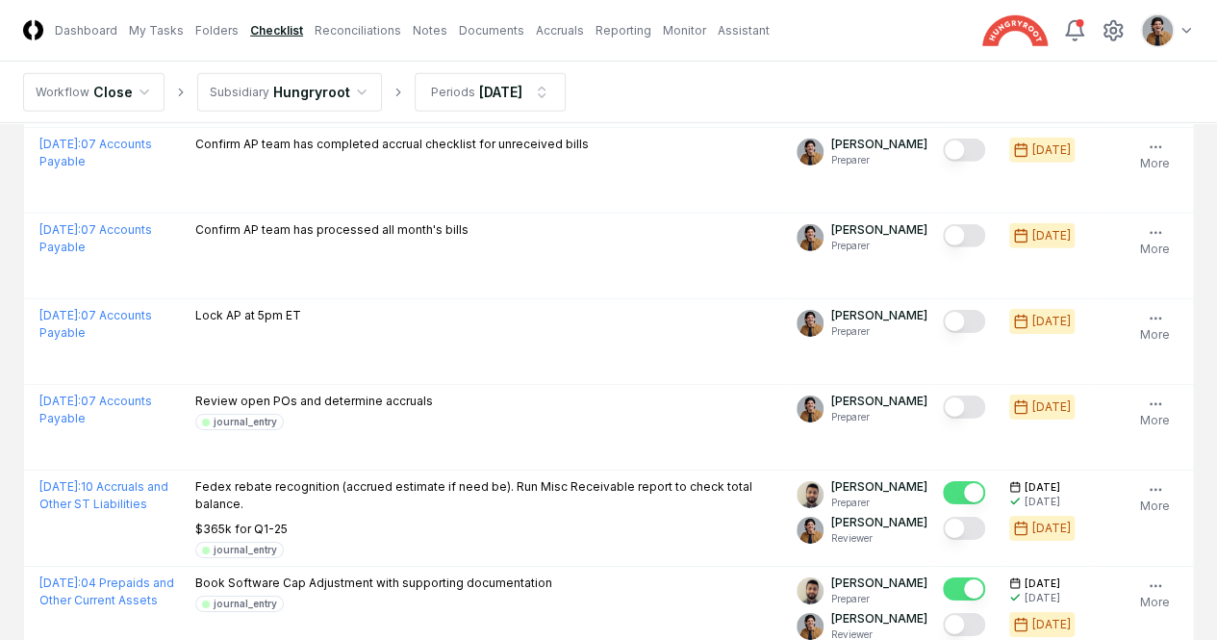
scroll to position [2903, 0]
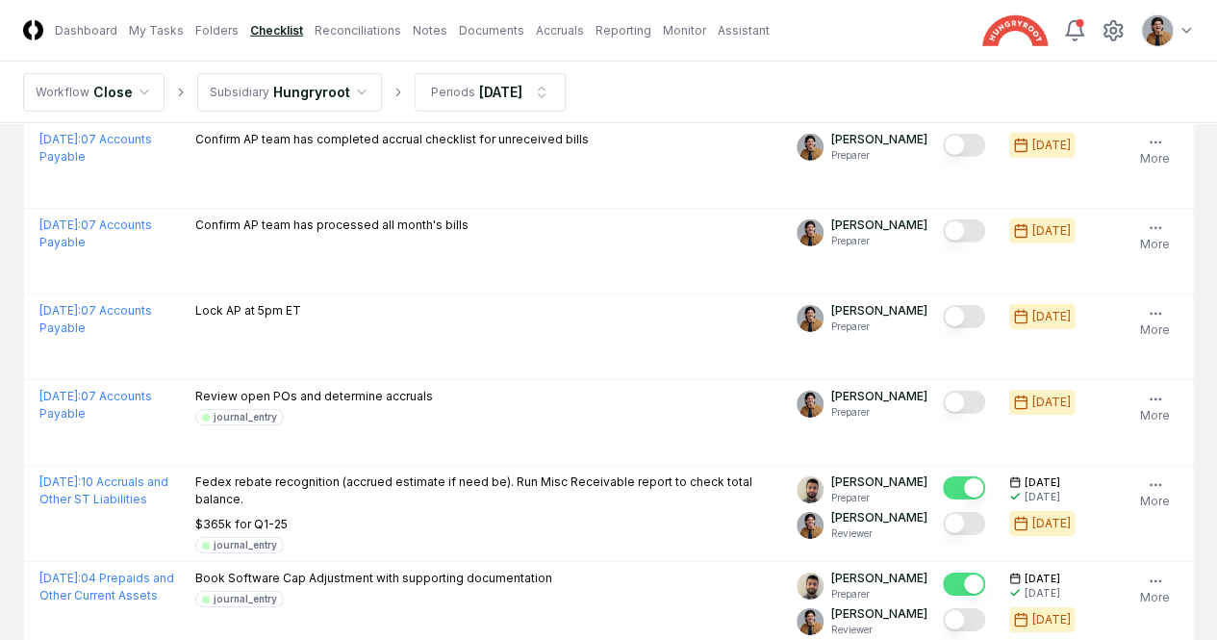
click at [943, 107] on button "Mark complete" at bounding box center [964, 95] width 42 height 23
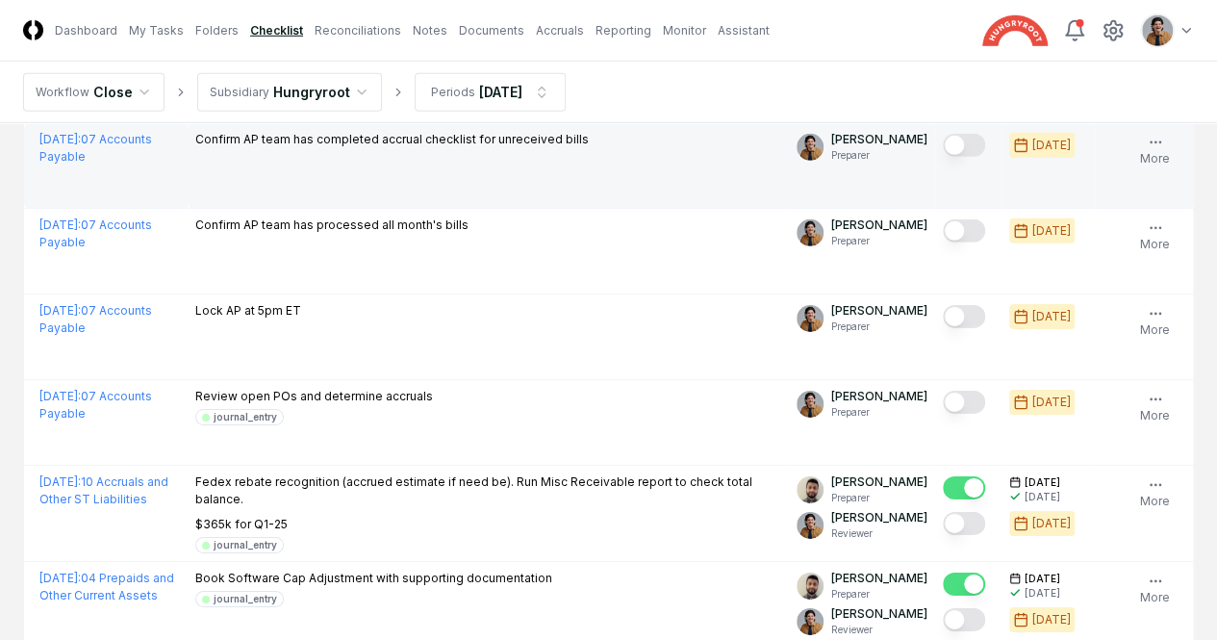
click at [943, 157] on button "Mark complete" at bounding box center [964, 145] width 42 height 23
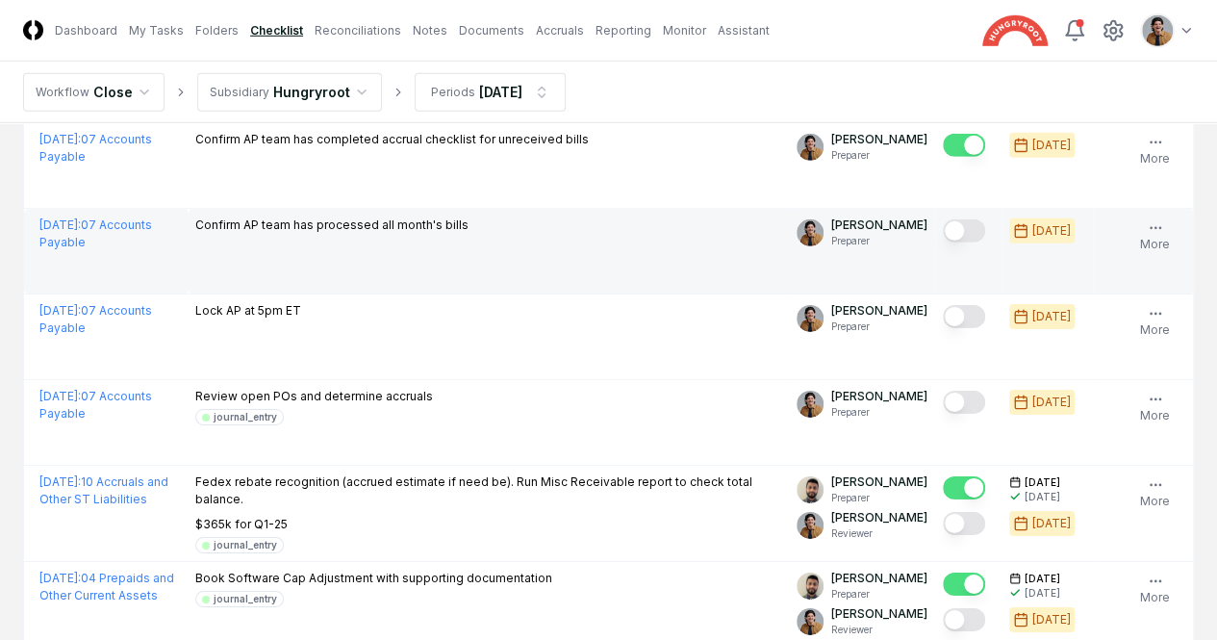
click at [943, 242] on button "Mark complete" at bounding box center [964, 230] width 42 height 23
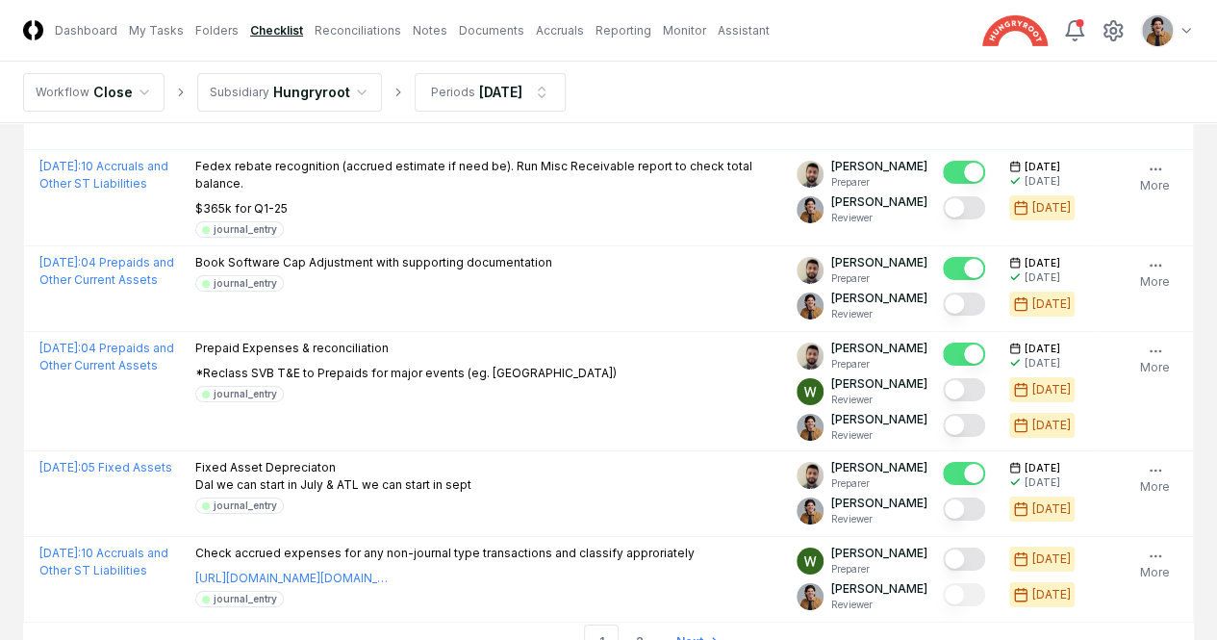
scroll to position [3222, 0]
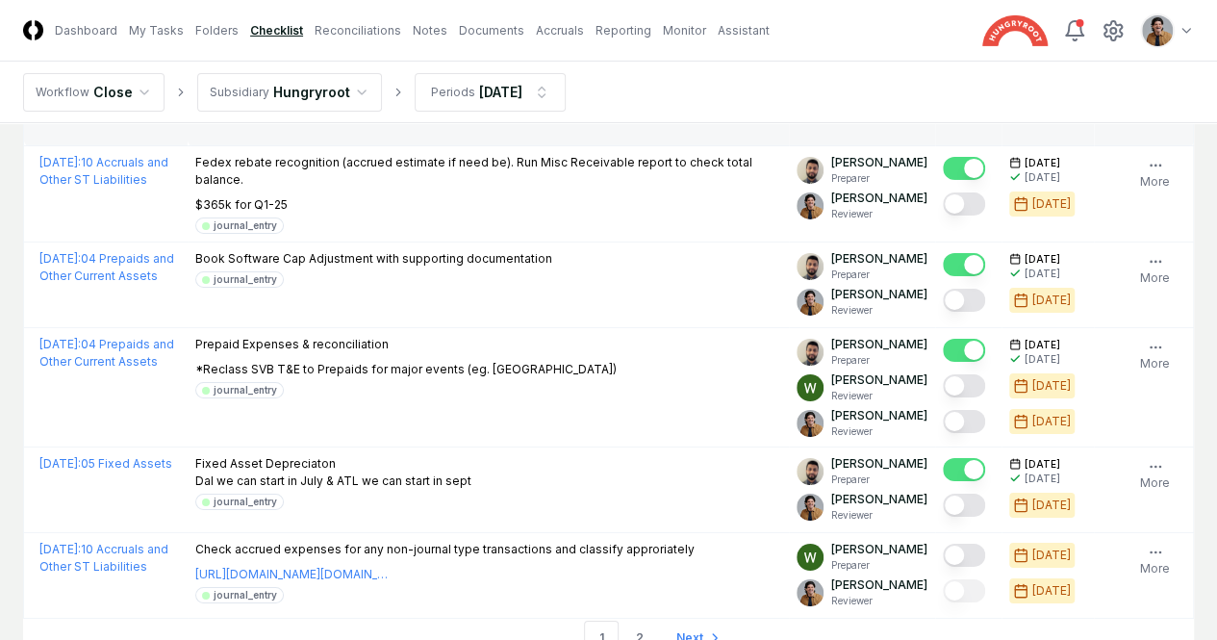
click at [943, 94] on button "Mark complete" at bounding box center [964, 82] width 42 height 23
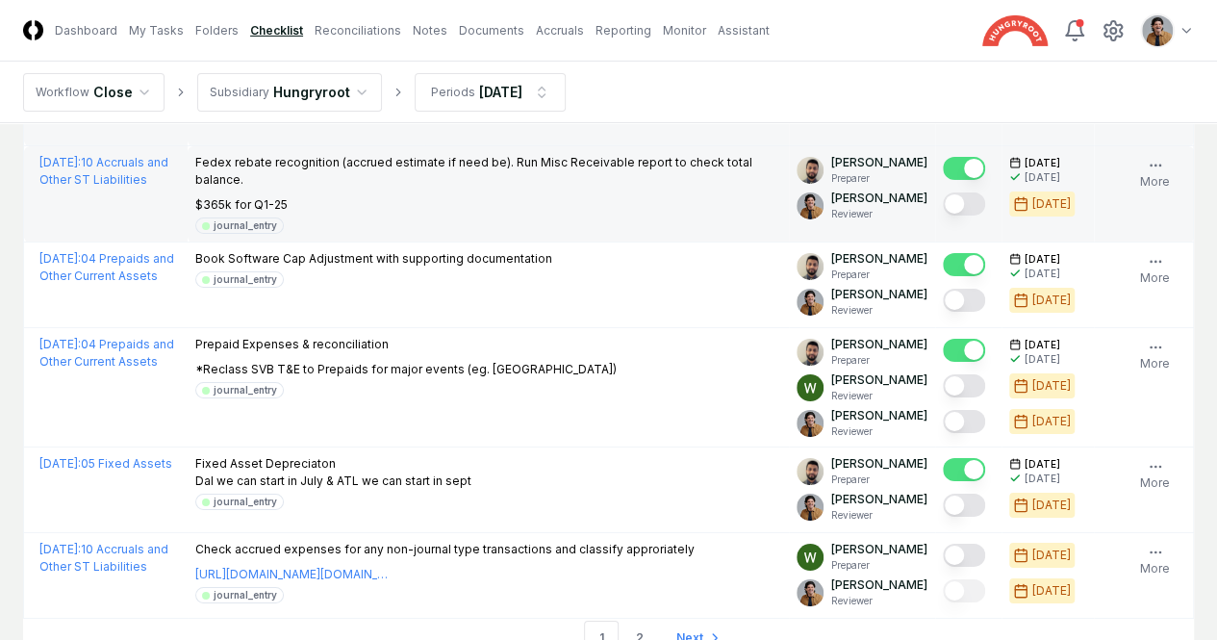
click at [943, 215] on button "Mark complete" at bounding box center [964, 203] width 42 height 23
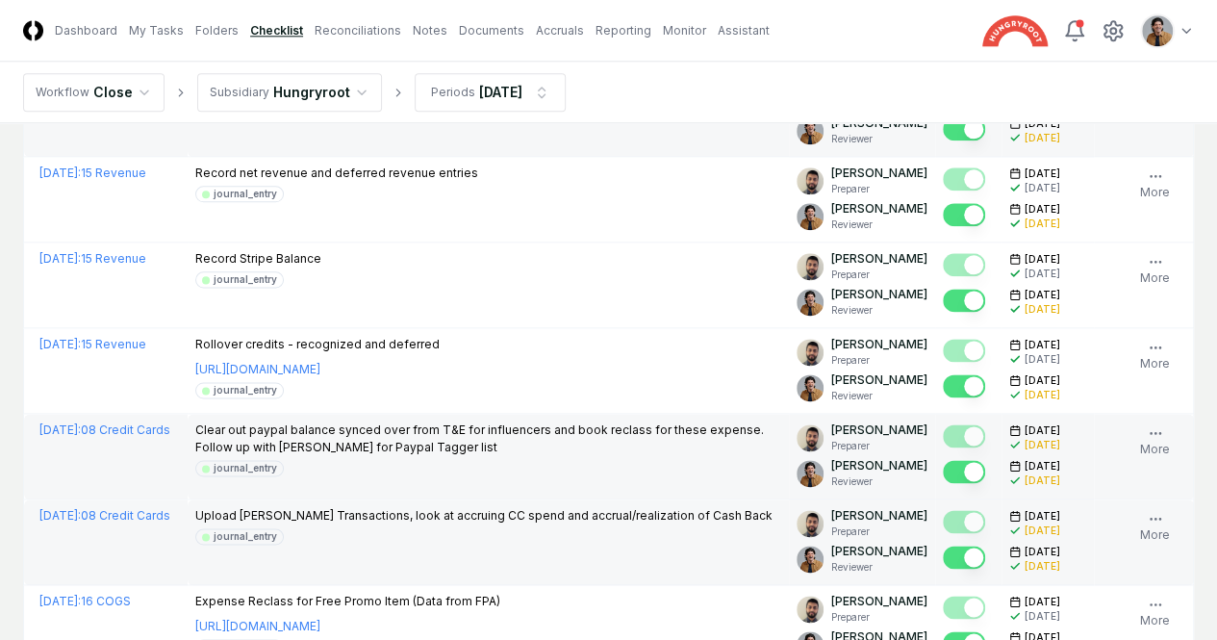
scroll to position [152, 0]
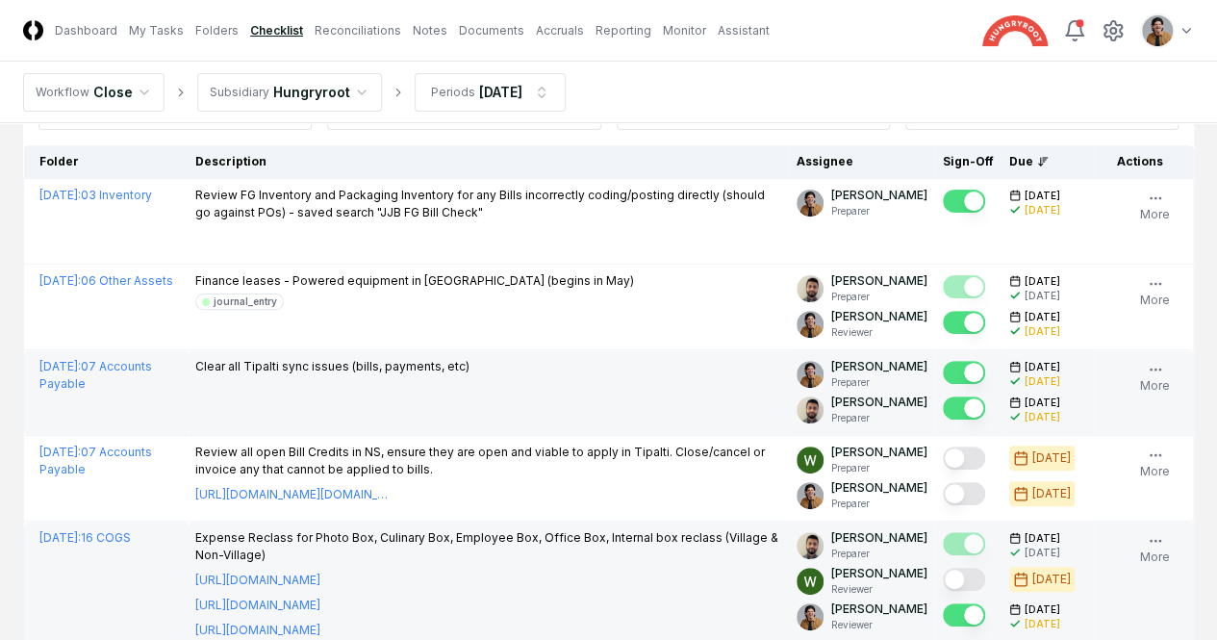
click at [371, 45] on header "CloseCore Dashboard My Tasks Folders Checklist Reconciliations Notes Documents …" at bounding box center [608, 31] width 1217 height 62
click at [368, 38] on link "Reconciliations" at bounding box center [358, 30] width 87 height 17
